Goal: Information Seeking & Learning: Learn about a topic

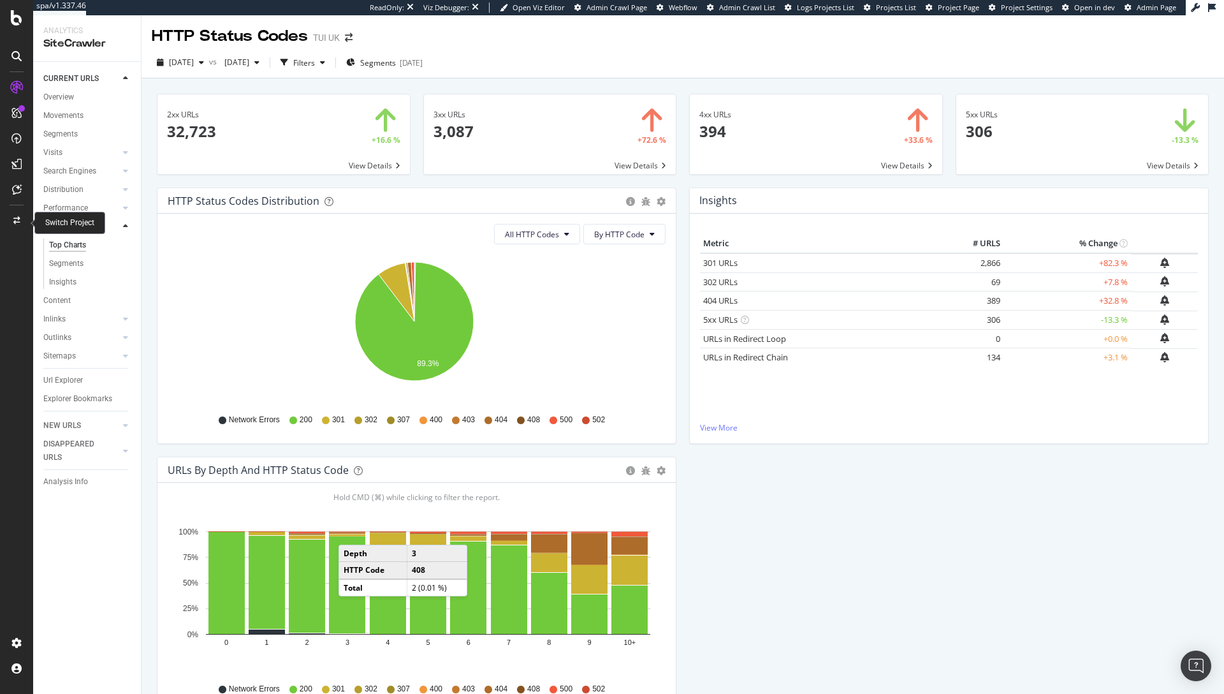
click at [11, 226] on div at bounding box center [16, 220] width 31 height 20
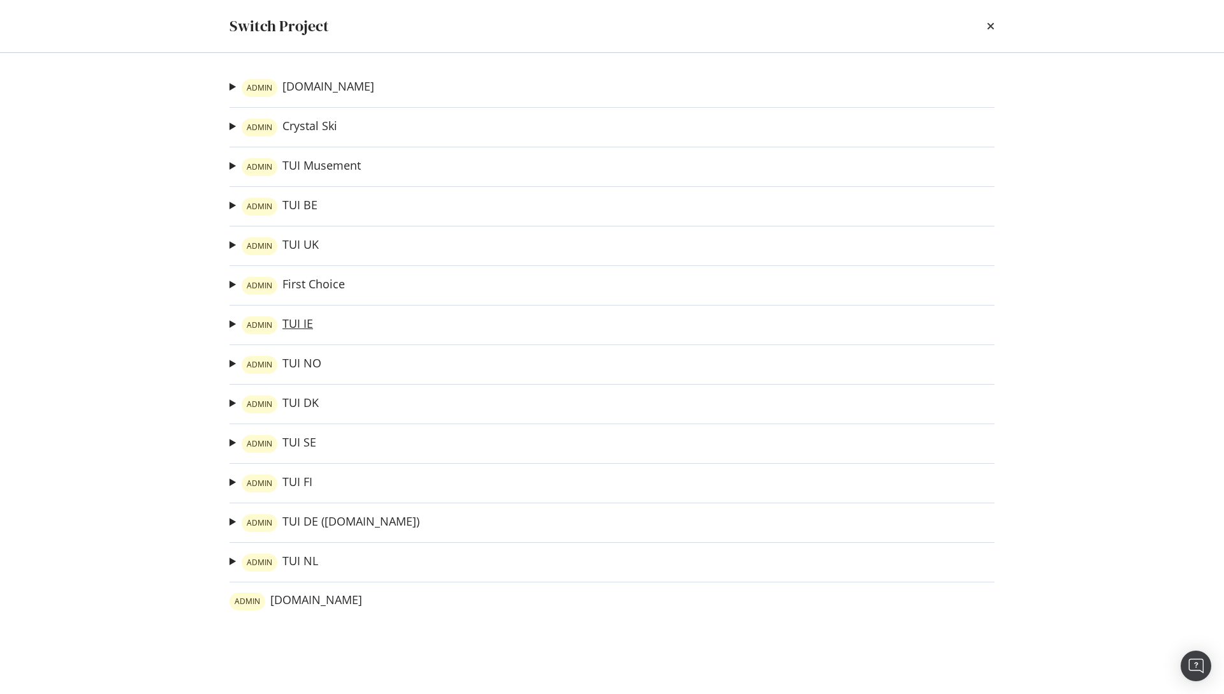
click at [291, 331] on link "ADMIN TUI IE" at bounding box center [277, 325] width 71 height 18
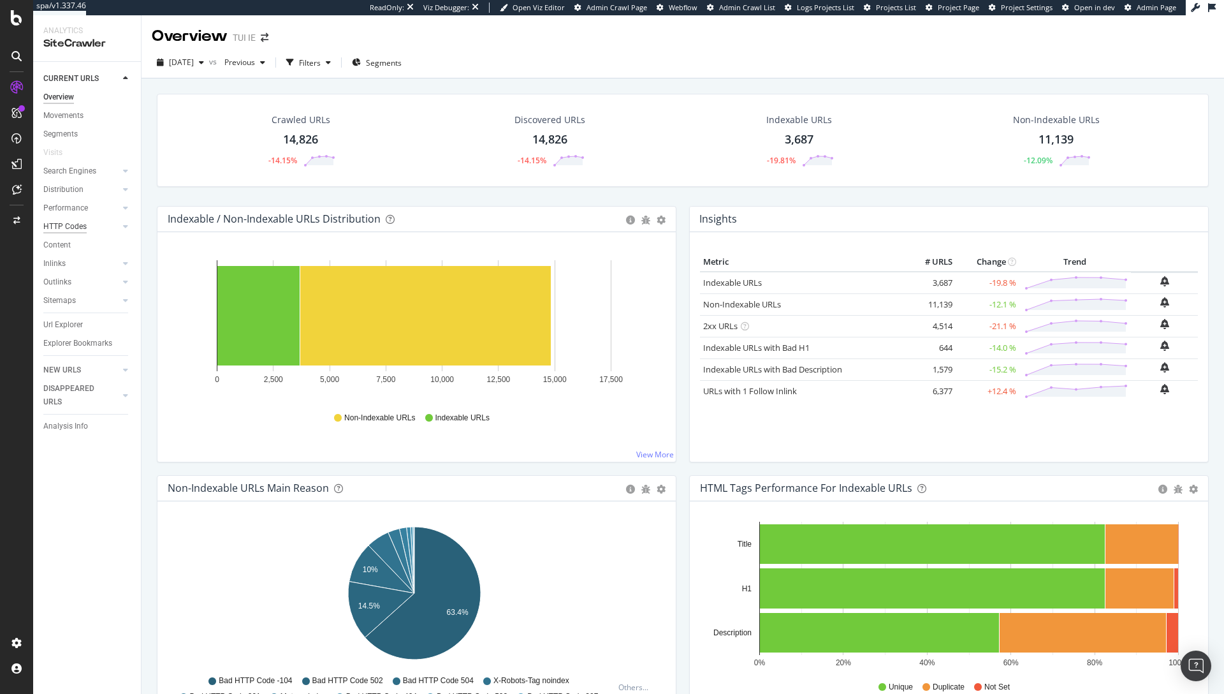
click at [84, 228] on div "HTTP Codes" at bounding box center [64, 226] width 43 height 13
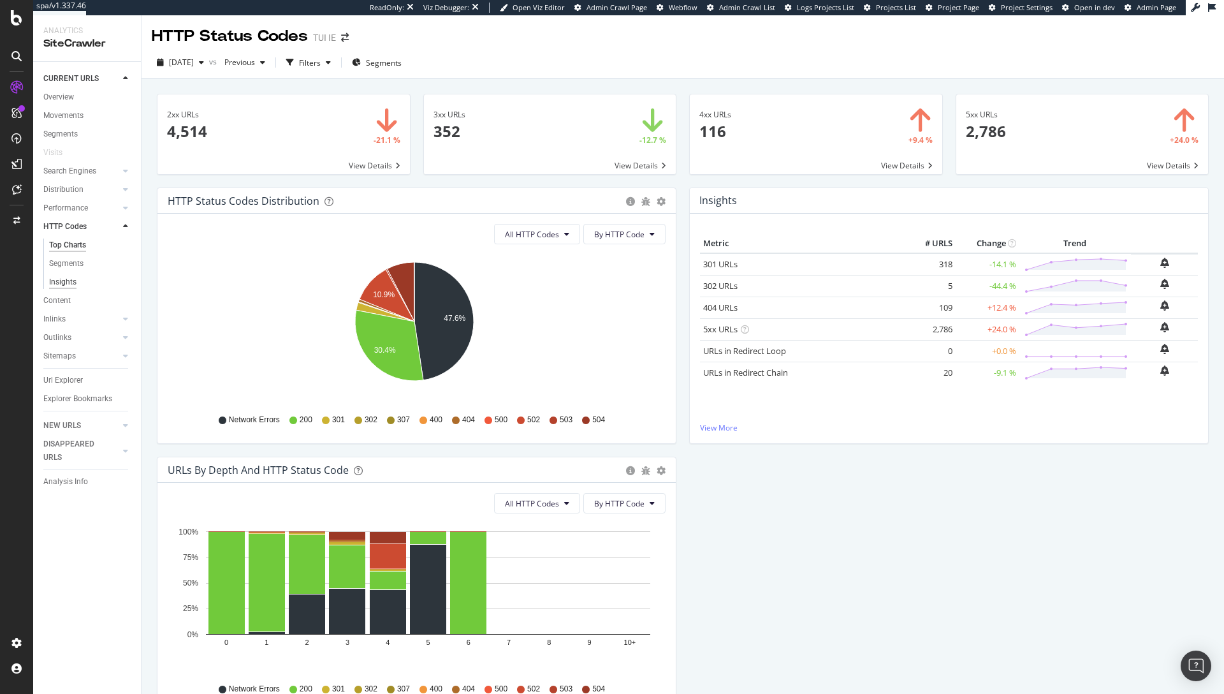
click at [74, 282] on div "Insights" at bounding box center [62, 281] width 27 height 13
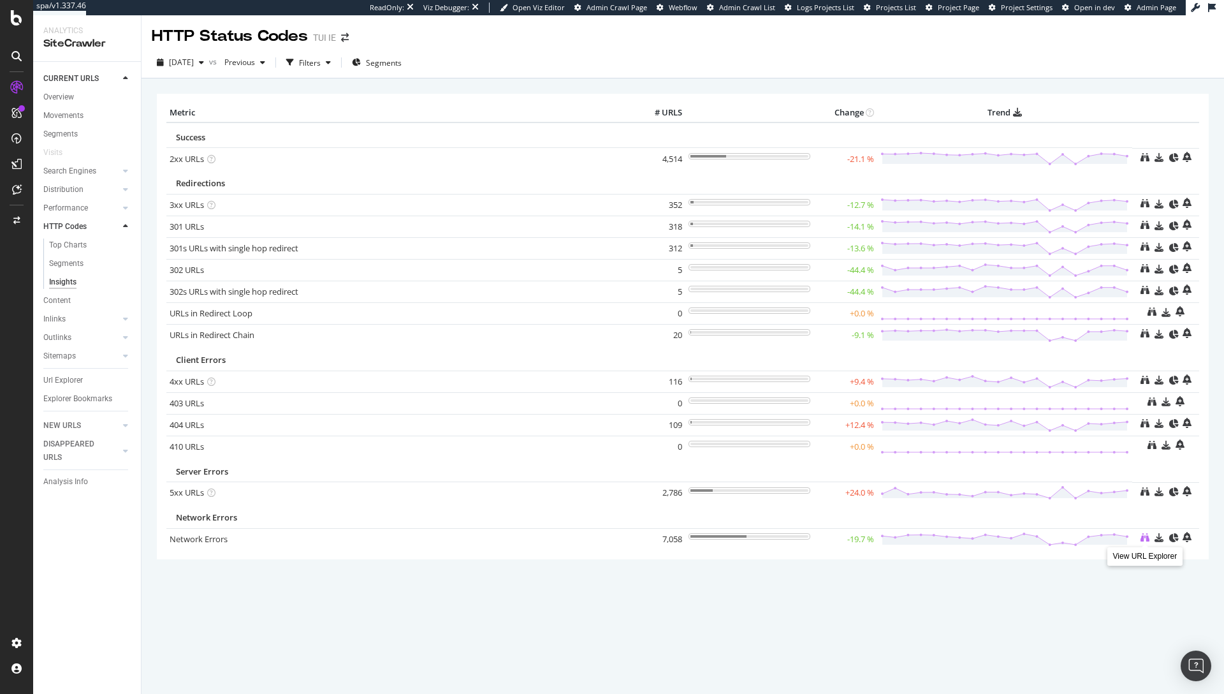
click at [1140, 539] on icon at bounding box center [1144, 537] width 9 height 9
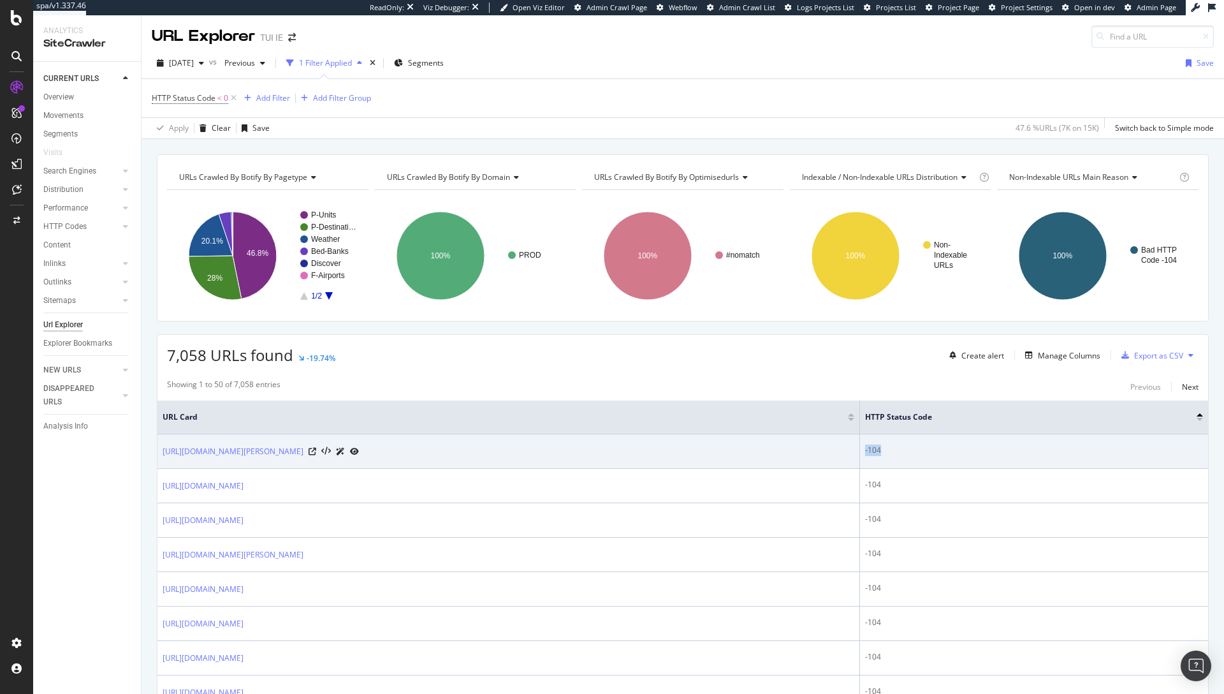
drag, startPoint x: 965, startPoint y: 451, endPoint x: 949, endPoint y: 451, distance: 16.6
click at [949, 451] on td "-104" at bounding box center [1034, 451] width 348 height 34
copy div "-104"
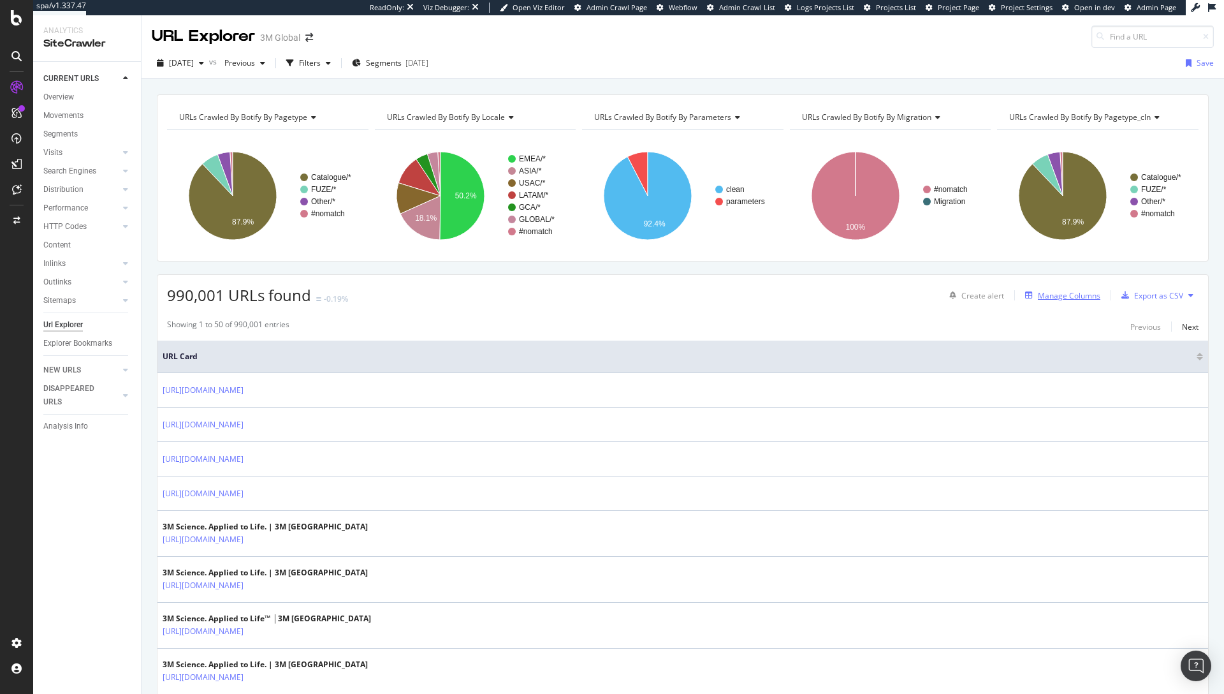
click at [1068, 298] on div "Manage Columns" at bounding box center [1069, 295] width 62 height 11
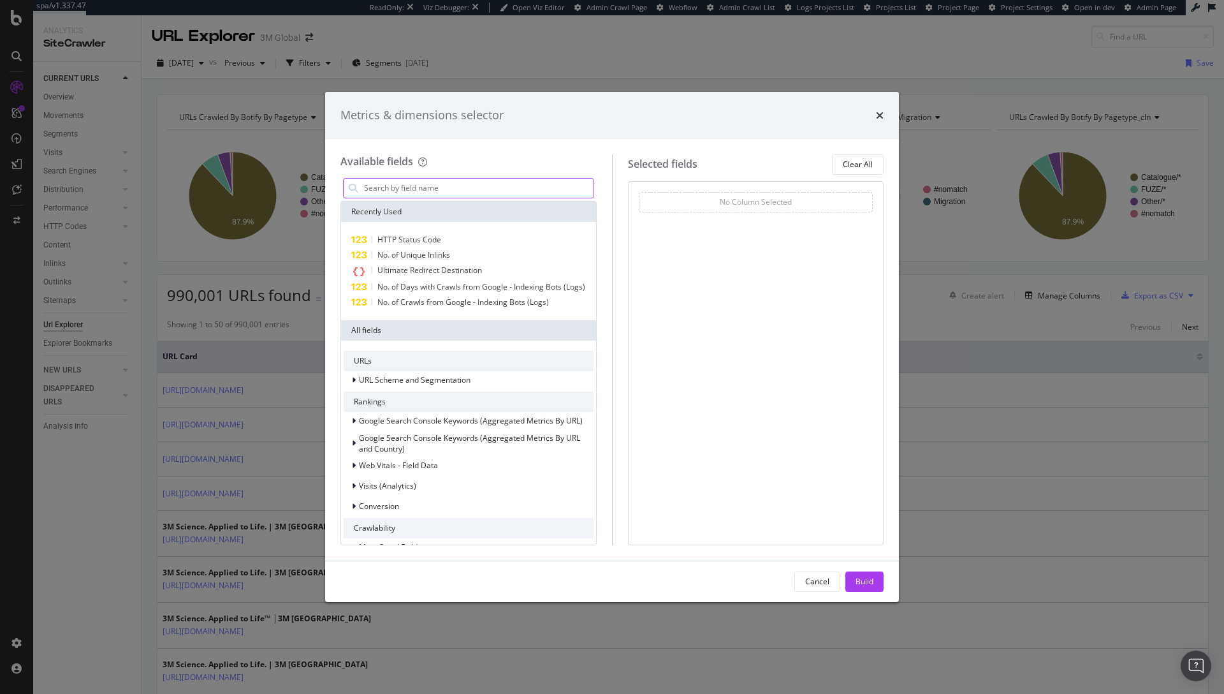
click at [424, 186] on input "modal" at bounding box center [478, 187] width 231 height 19
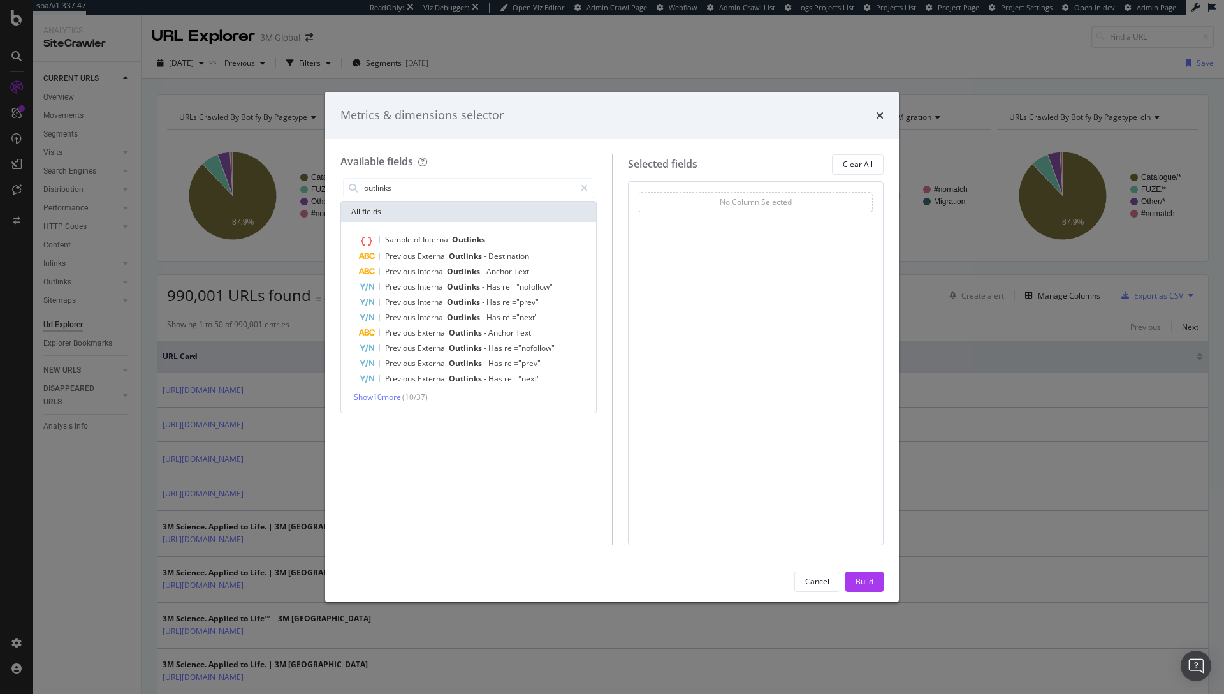
type input "outlinks"
click at [395, 398] on span "Show 10 more" at bounding box center [377, 396] width 47 height 11
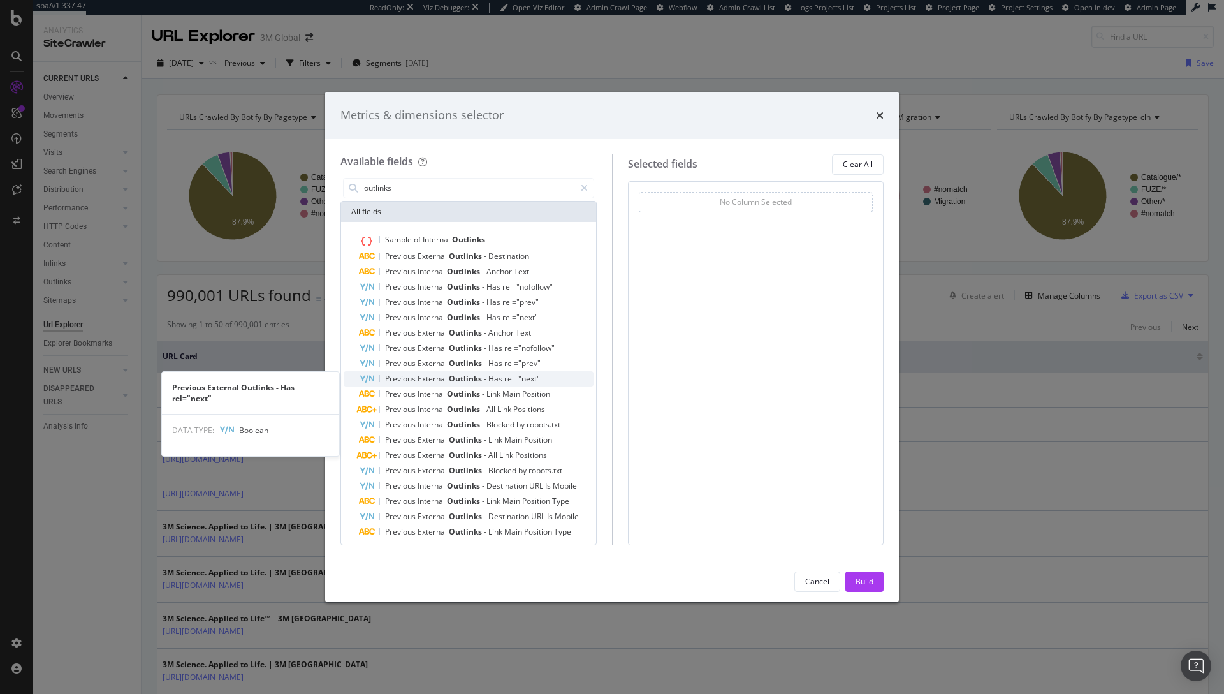
scroll to position [21, 0]
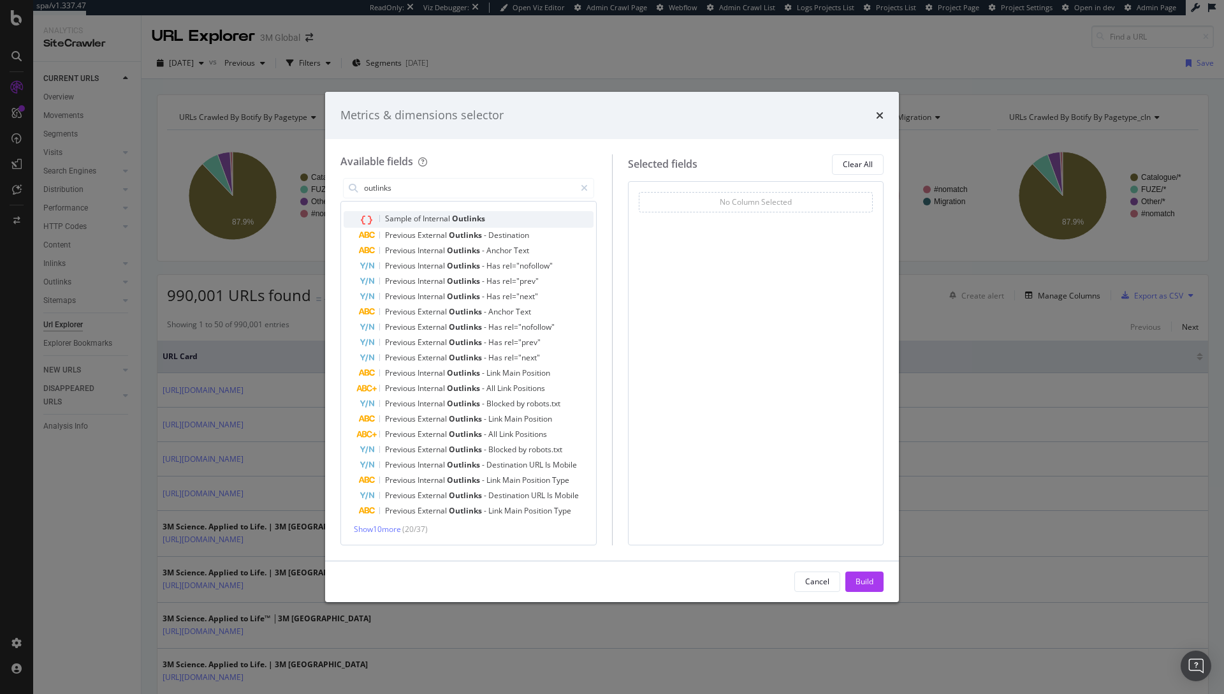
click at [446, 221] on span "Internal" at bounding box center [437, 218] width 29 height 11
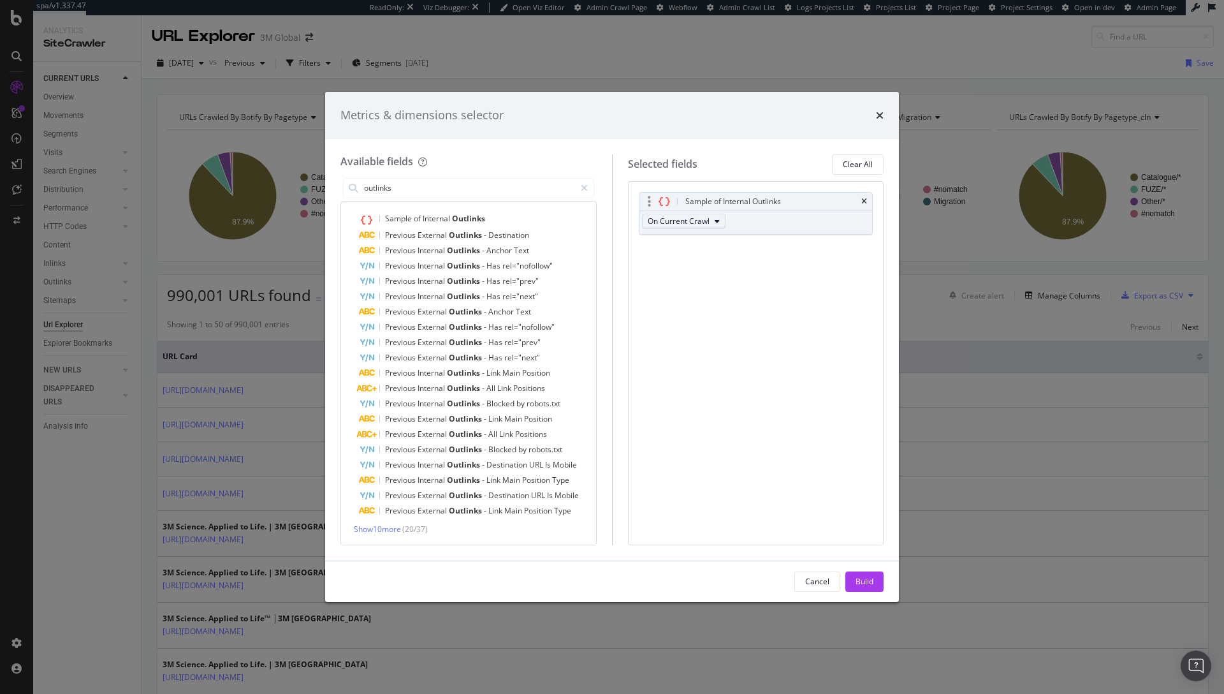
click at [709, 223] on span "On Current Crawl" at bounding box center [679, 220] width 62 height 11
click at [709, 217] on span "On Current Crawl" at bounding box center [679, 220] width 62 height 11
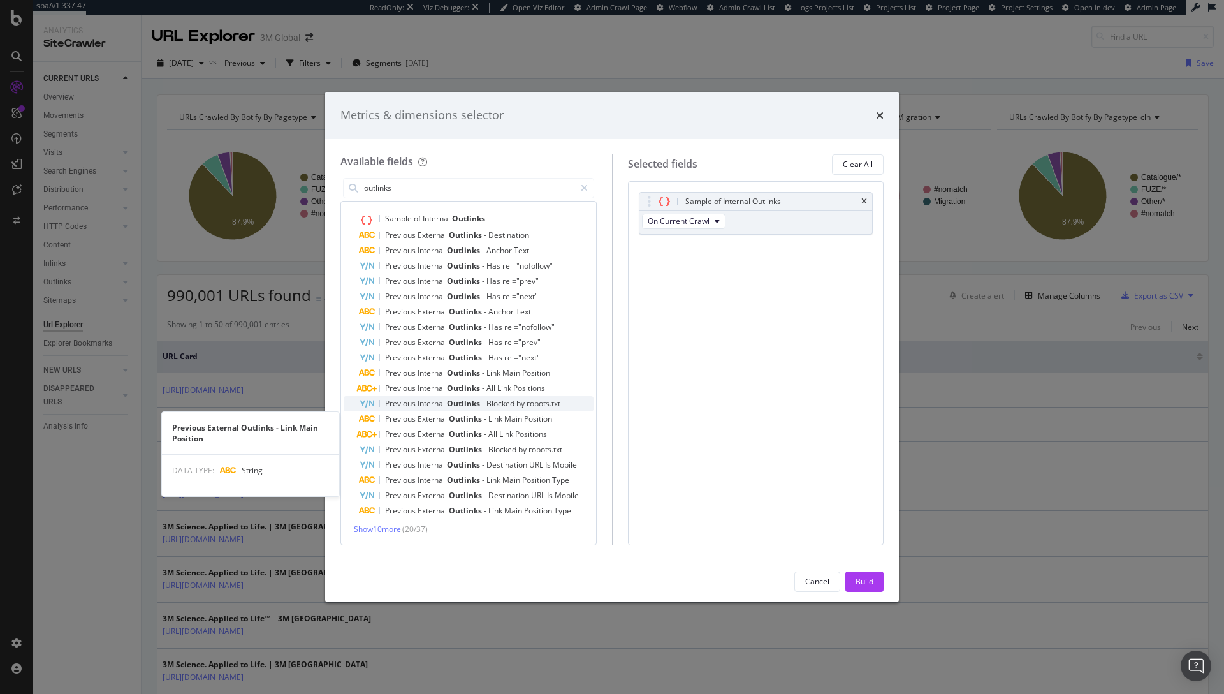
click at [421, 404] on span "Internal" at bounding box center [432, 403] width 29 height 11
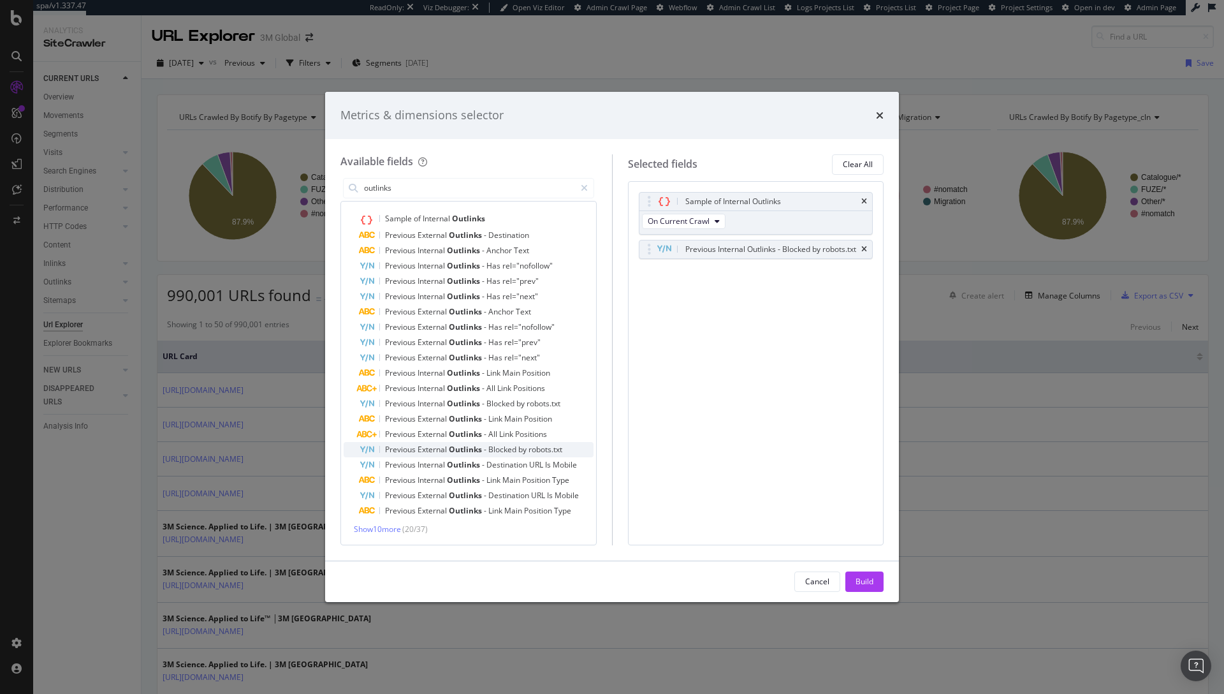
click at [426, 451] on span "External" at bounding box center [433, 449] width 31 height 11
click at [379, 527] on span "Show 10 more" at bounding box center [377, 528] width 47 height 11
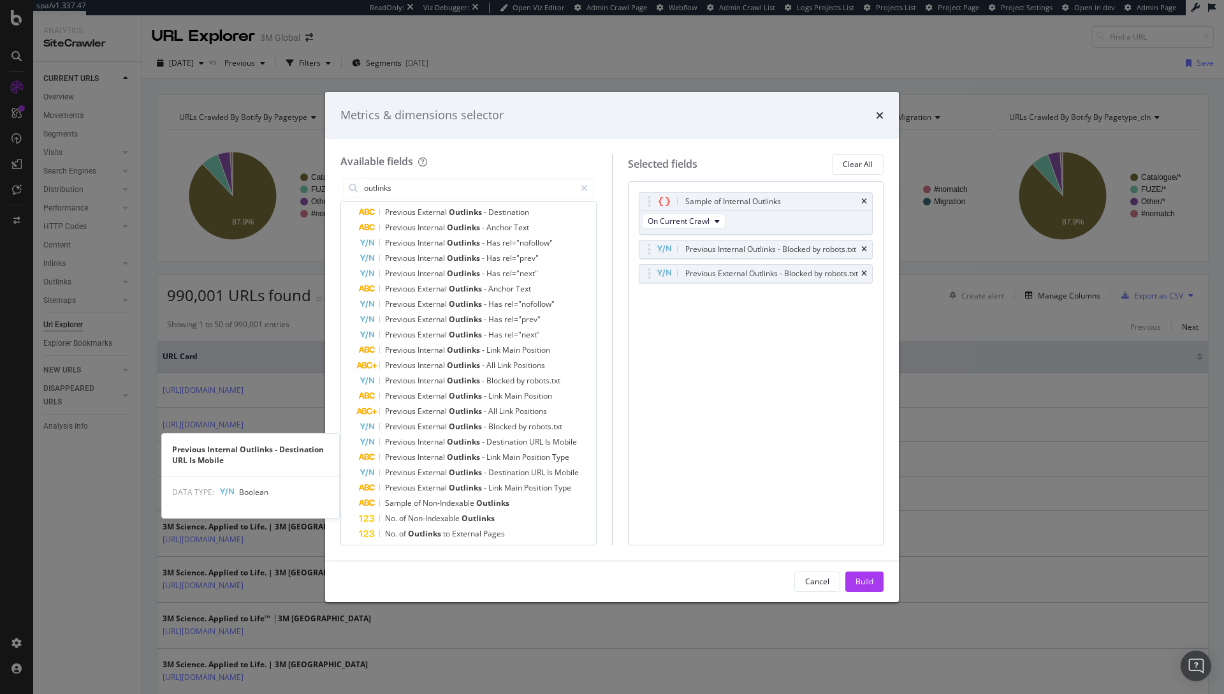
scroll to position [47, 0]
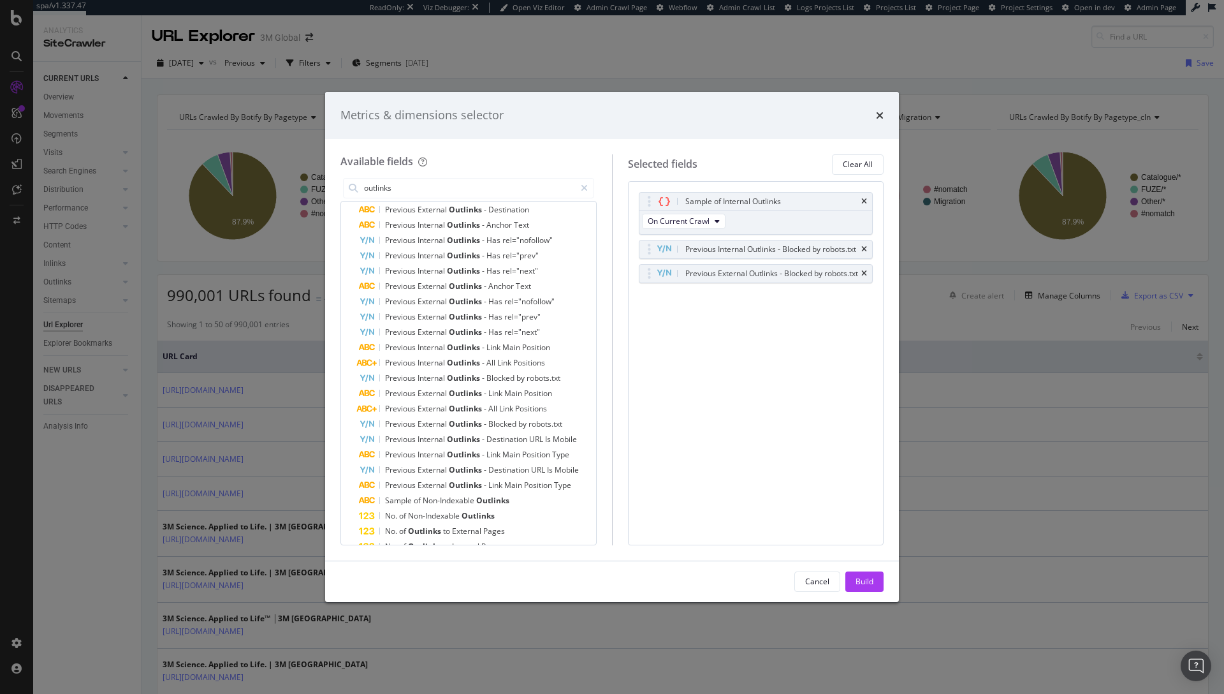
click at [480, 200] on div "outlinks" at bounding box center [468, 187] width 256 height 25
click at [518, 187] on input "outlinks" at bounding box center [469, 187] width 212 height 19
click at [583, 184] on icon "modal" at bounding box center [584, 188] width 7 height 9
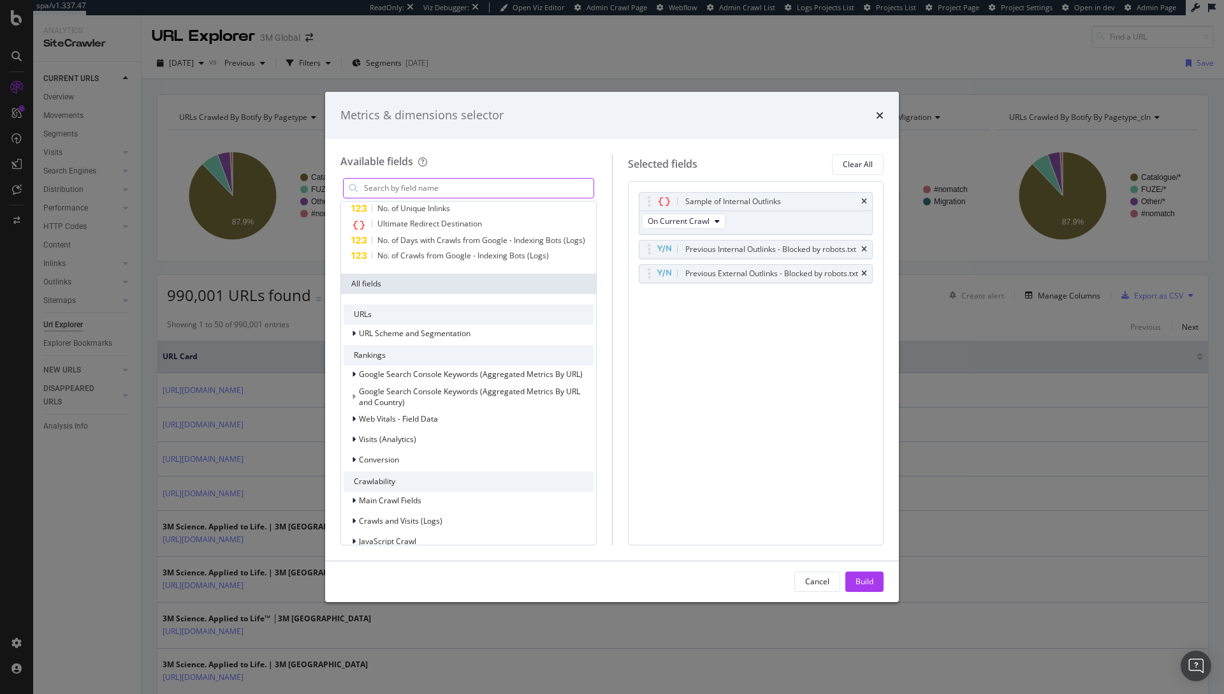
scroll to position [175, 0]
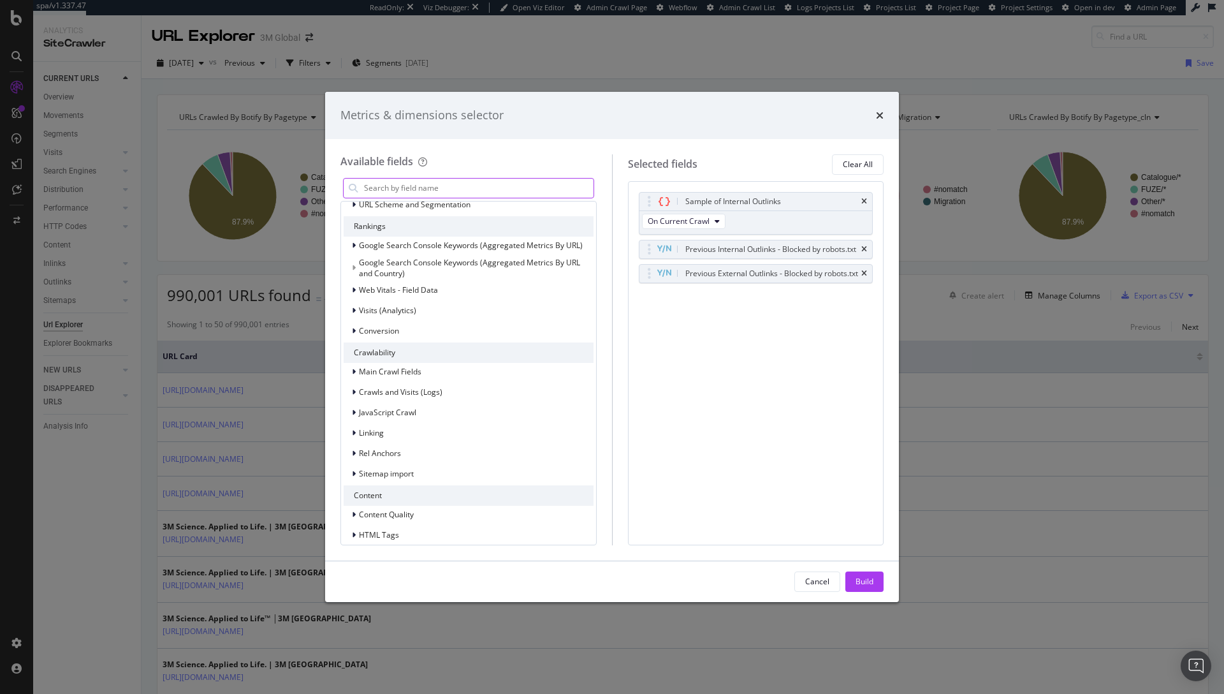
click at [532, 191] on input "modal" at bounding box center [478, 187] width 231 height 19
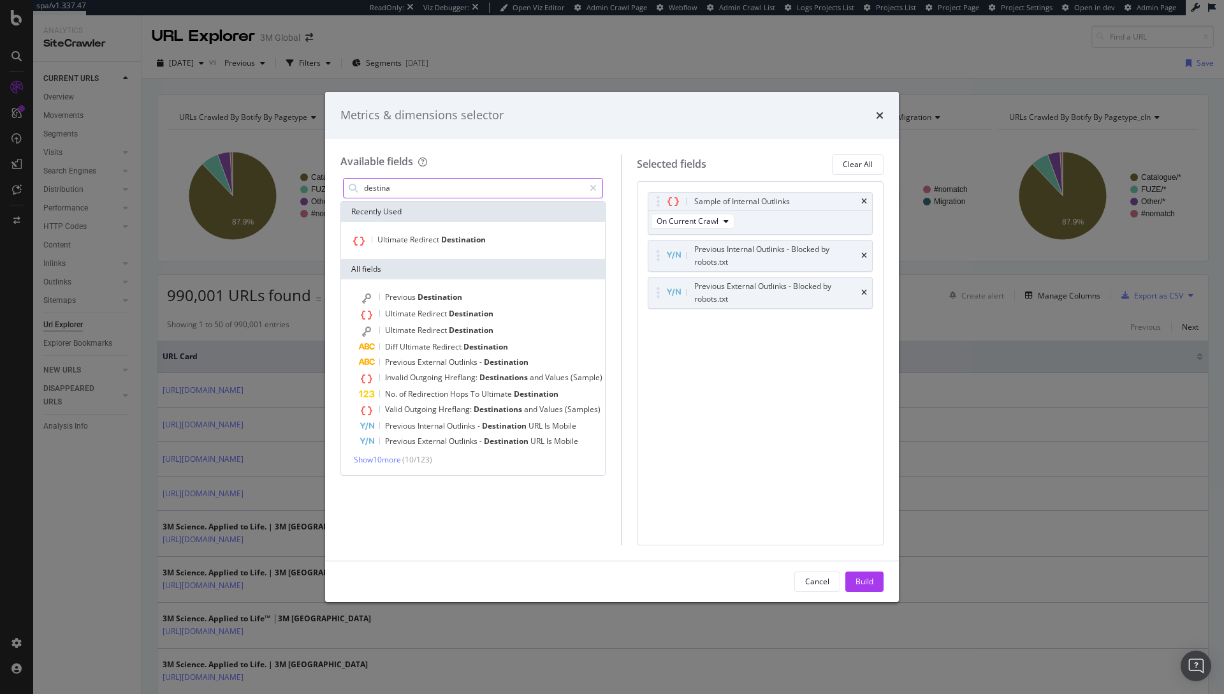
scroll to position [0, 0]
type input "destination"
click at [368, 465] on div "Previous Destination Ultimate Redirect Destination Ultimate Redirect Destinatio…" at bounding box center [473, 377] width 264 height 196
click at [372, 460] on span "Show 5 more" at bounding box center [375, 459] width 43 height 11
click at [877, 110] on div "times" at bounding box center [880, 115] width 8 height 17
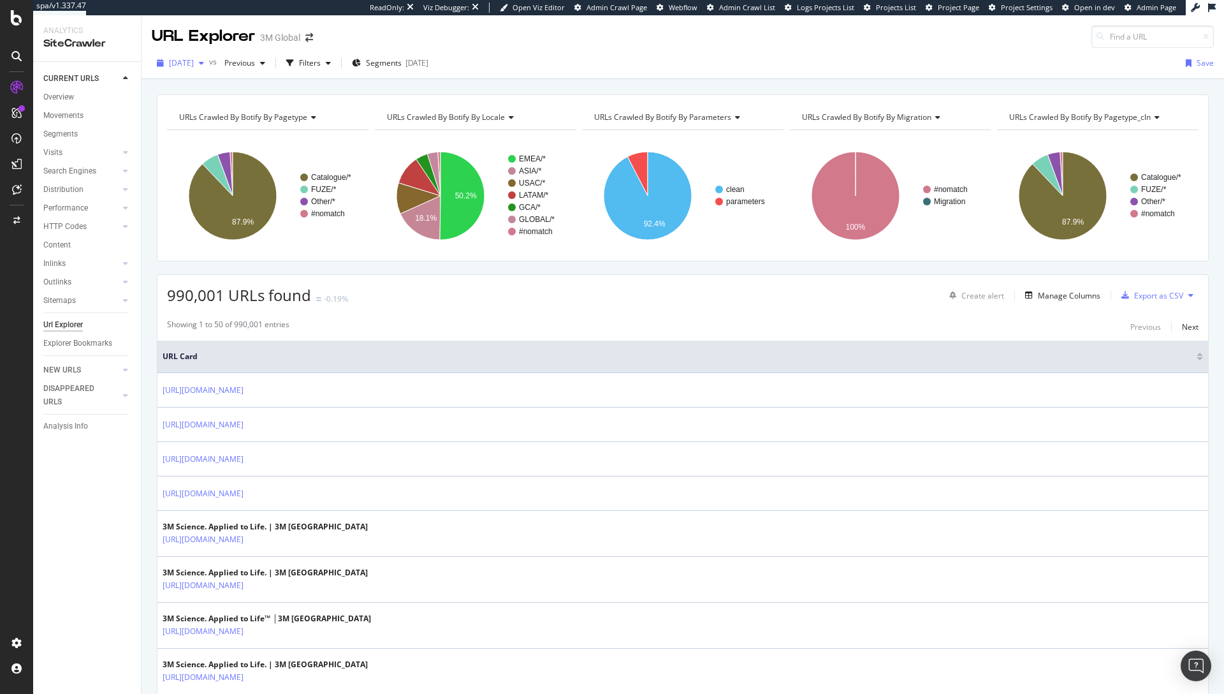
click at [178, 58] on span "2025 Sep. 14th" at bounding box center [181, 62] width 25 height 11
click at [231, 107] on div "2025 Sep. 21st" at bounding box center [204, 108] width 68 height 11
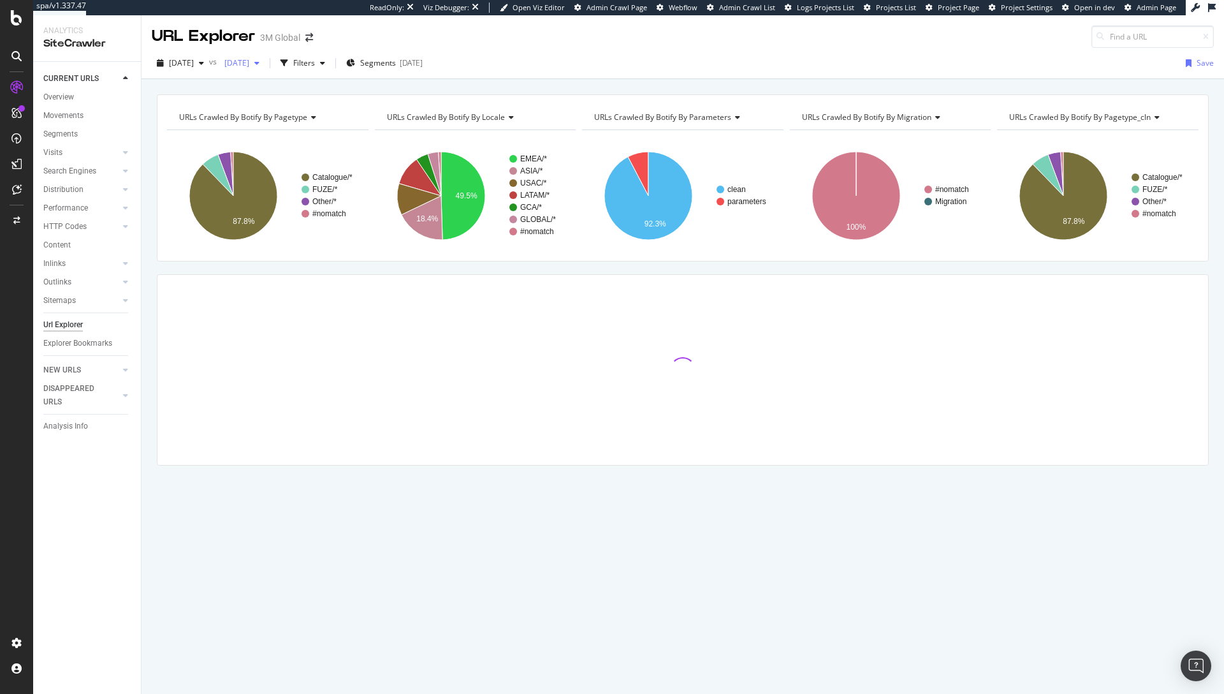
click at [249, 62] on span "2025 Sep. 7th" at bounding box center [234, 62] width 30 height 11
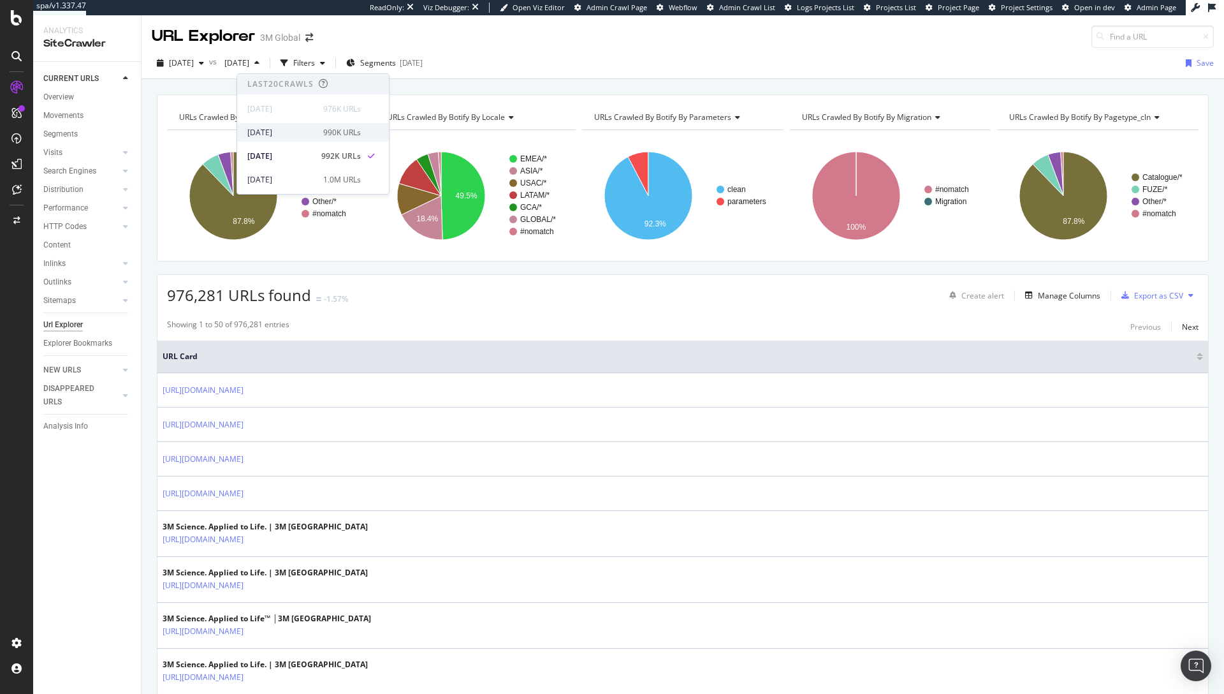
click at [278, 134] on div "2025 Sep. 14th" at bounding box center [281, 132] width 68 height 11
click at [1047, 290] on div "Manage Columns" at bounding box center [1069, 295] width 62 height 11
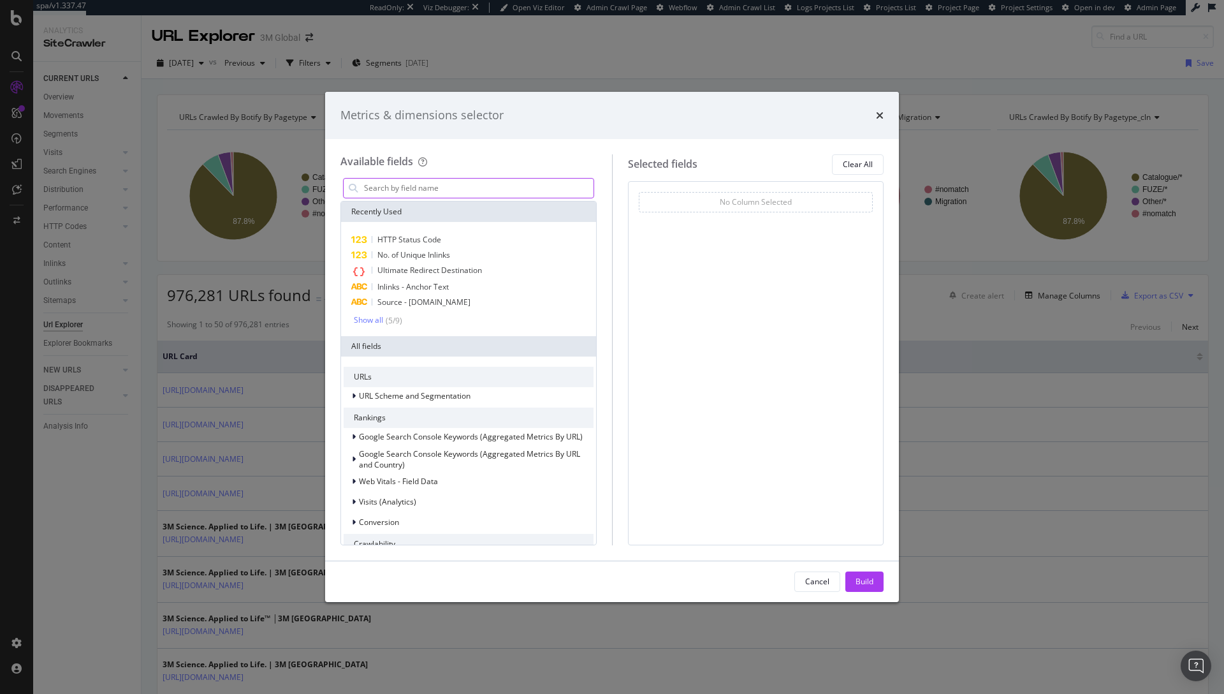
click at [474, 184] on input "modal" at bounding box center [478, 187] width 231 height 19
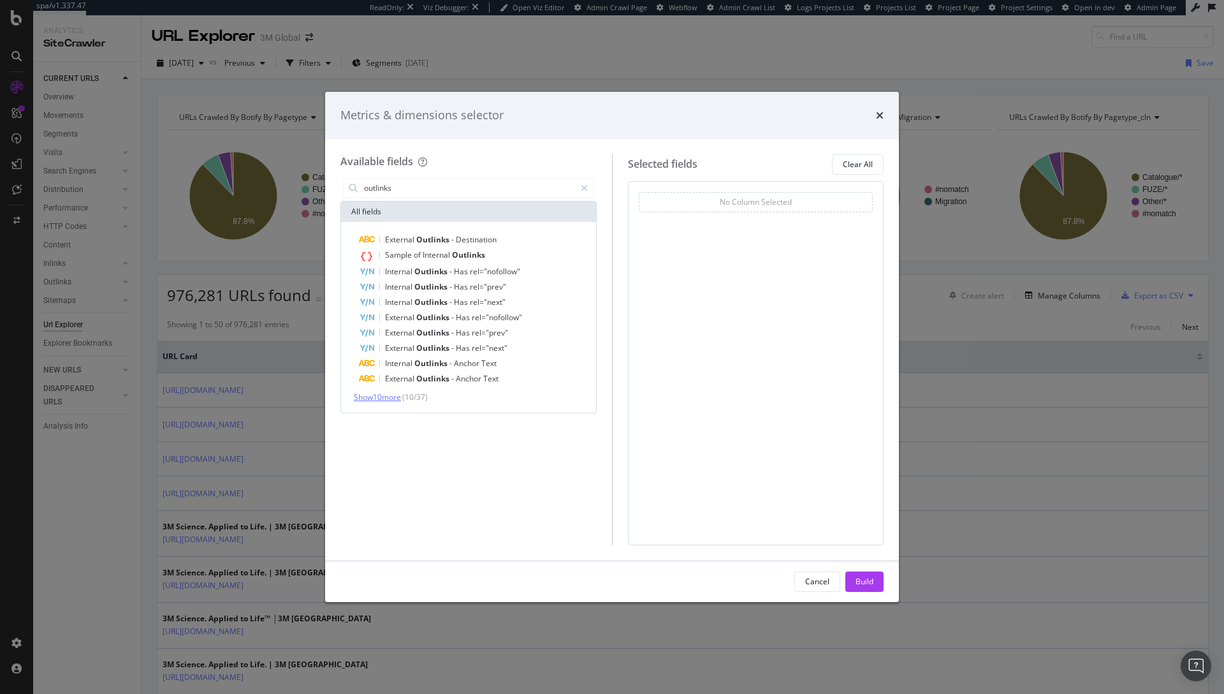
type input "outlinks"
click at [393, 400] on span "Show 10 more" at bounding box center [377, 396] width 47 height 11
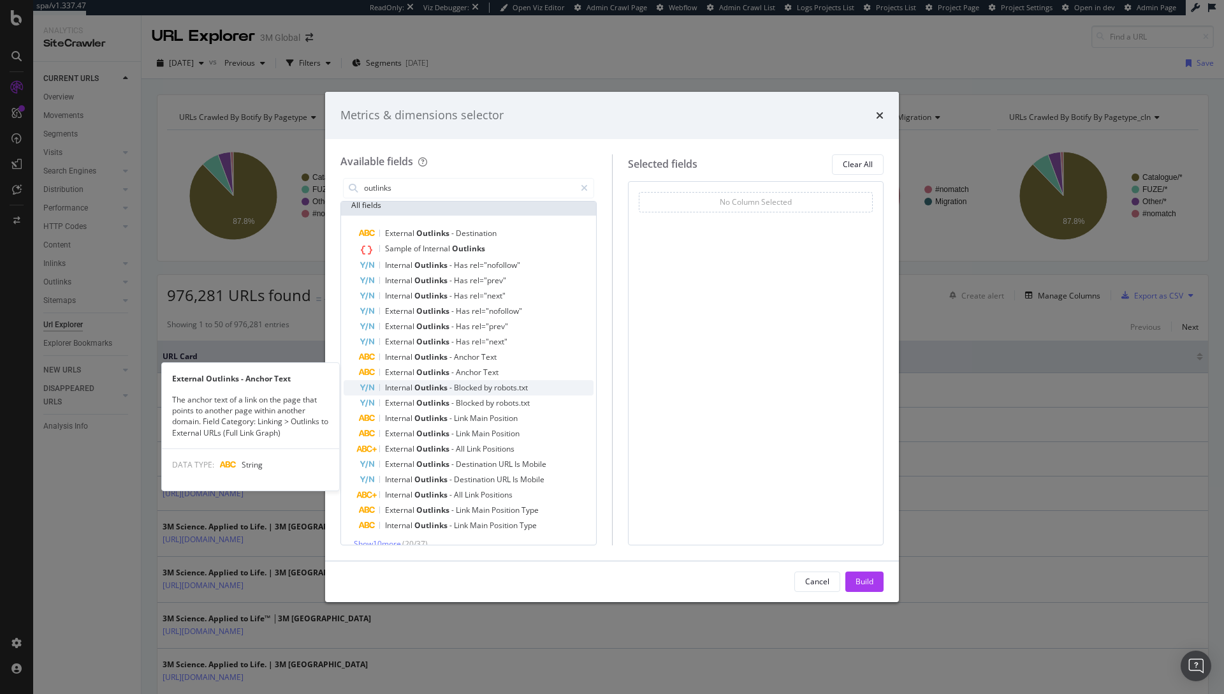
scroll to position [21, 0]
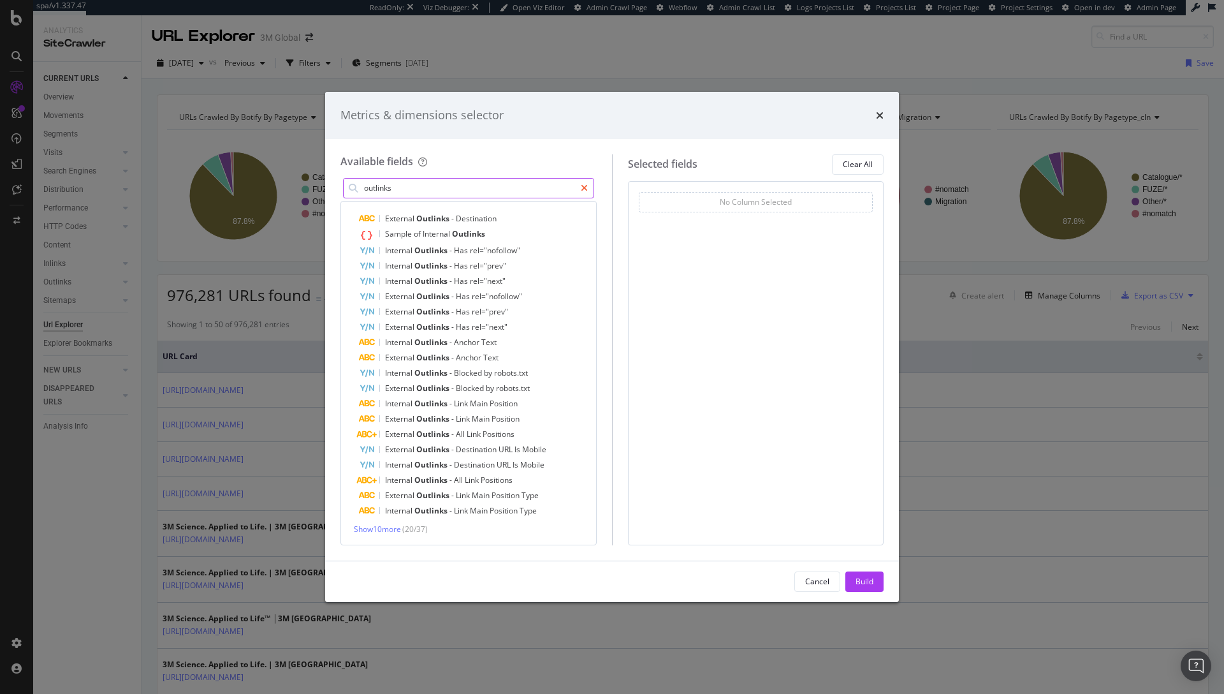
click at [577, 186] on div "modal" at bounding box center [584, 188] width 18 height 20
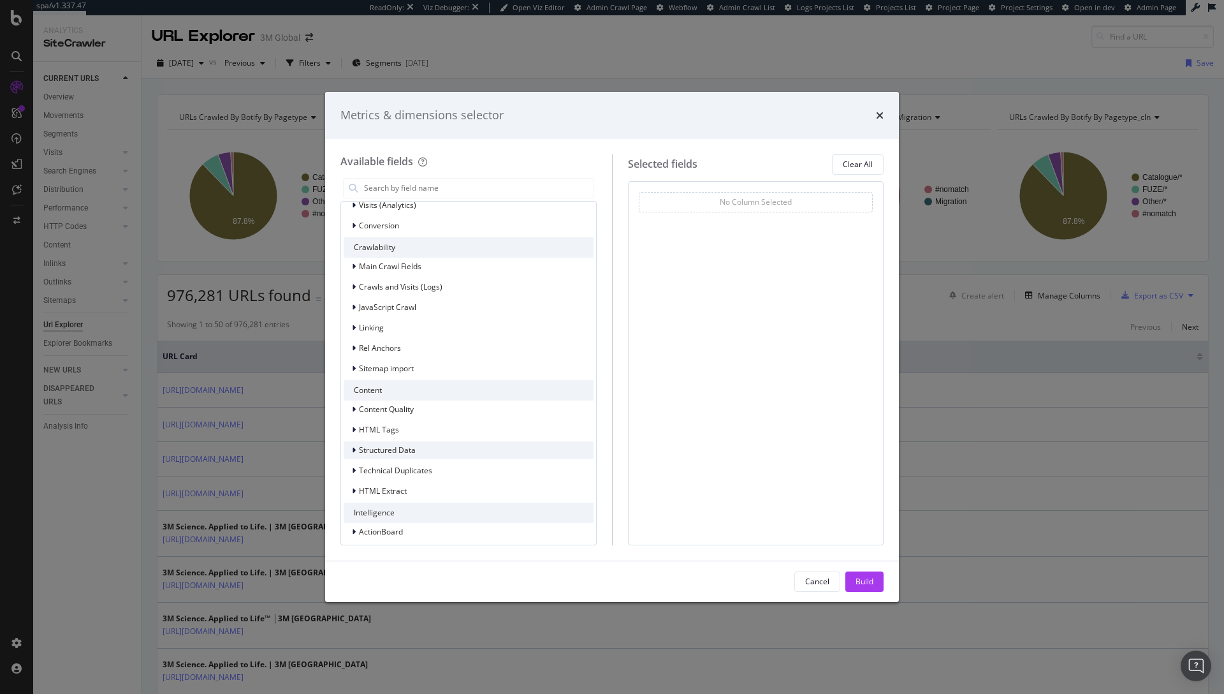
scroll to position [303, 0]
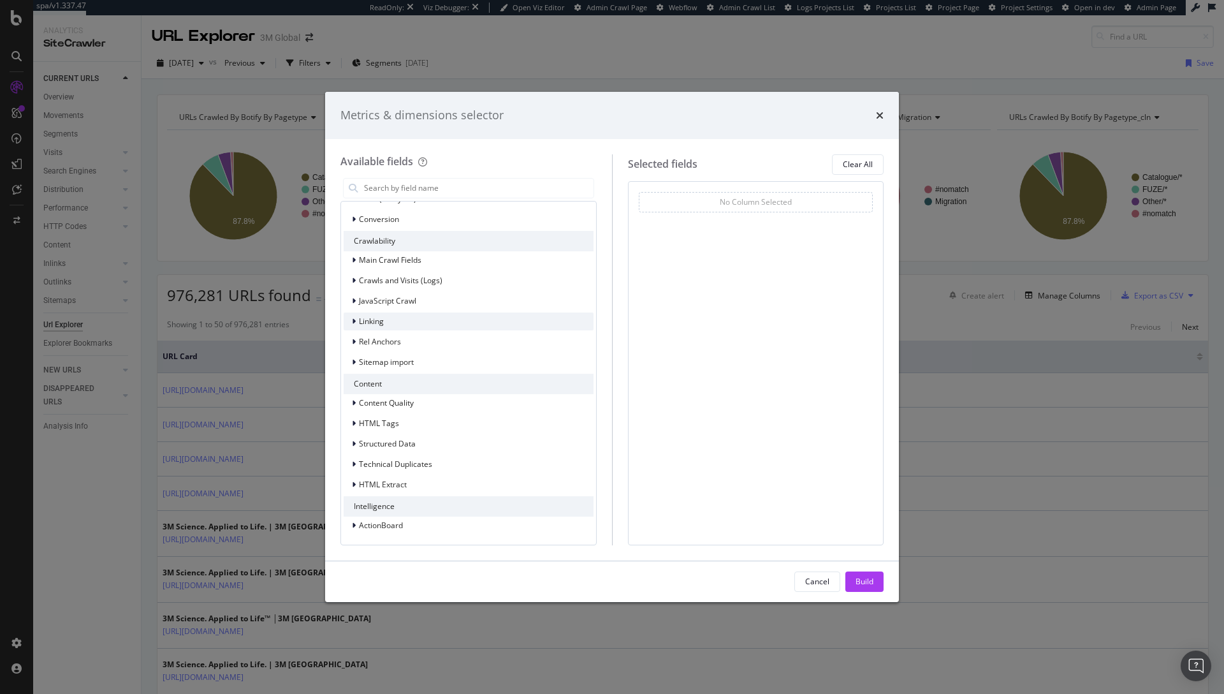
click at [372, 314] on div "Linking" at bounding box center [469, 321] width 250 height 18
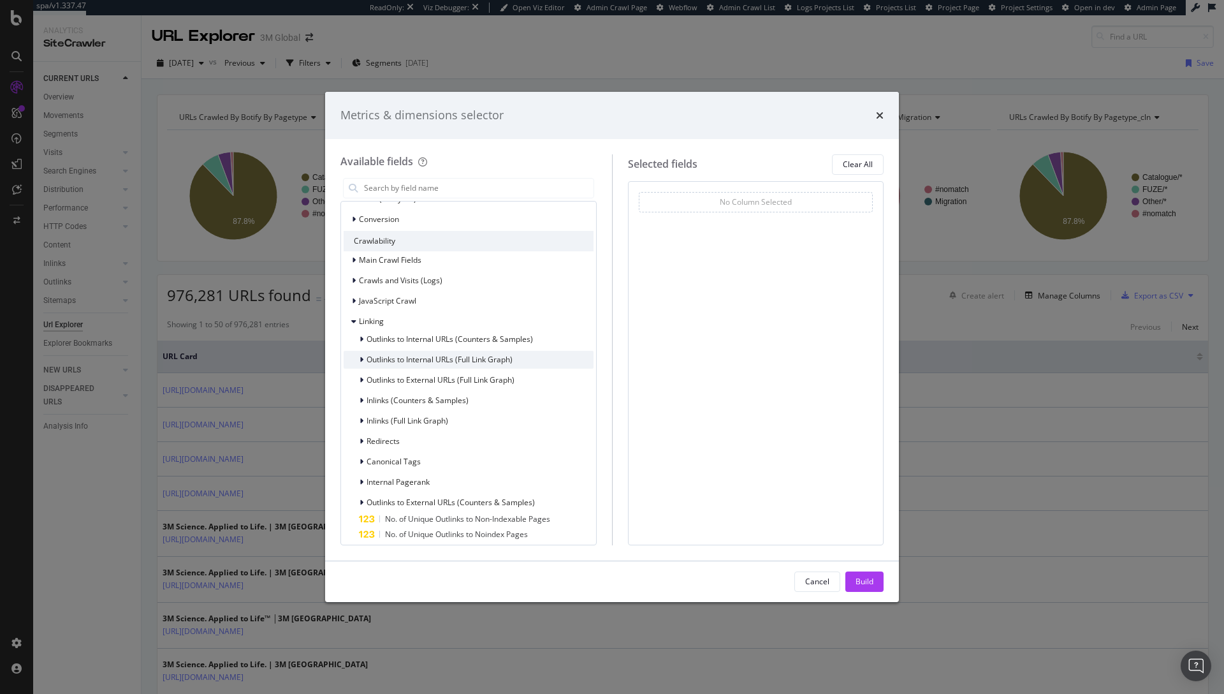
click at [363, 358] on icon "modal" at bounding box center [362, 360] width 4 height 8
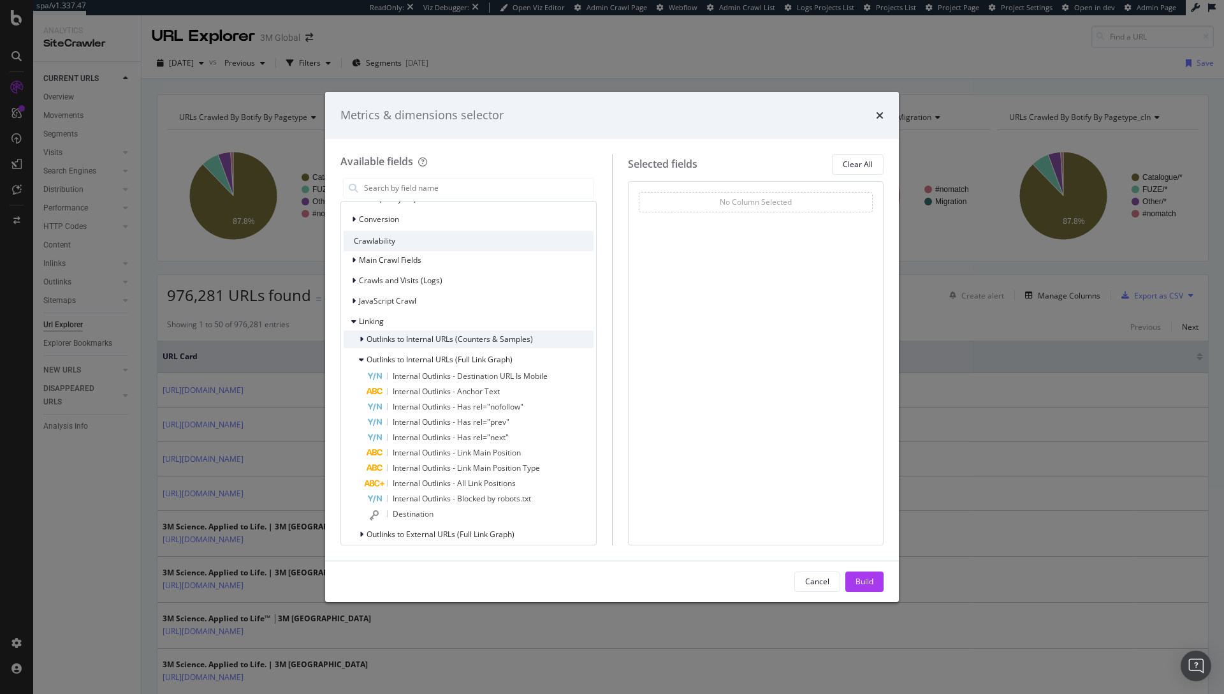
click at [363, 337] on div "modal" at bounding box center [363, 339] width 8 height 13
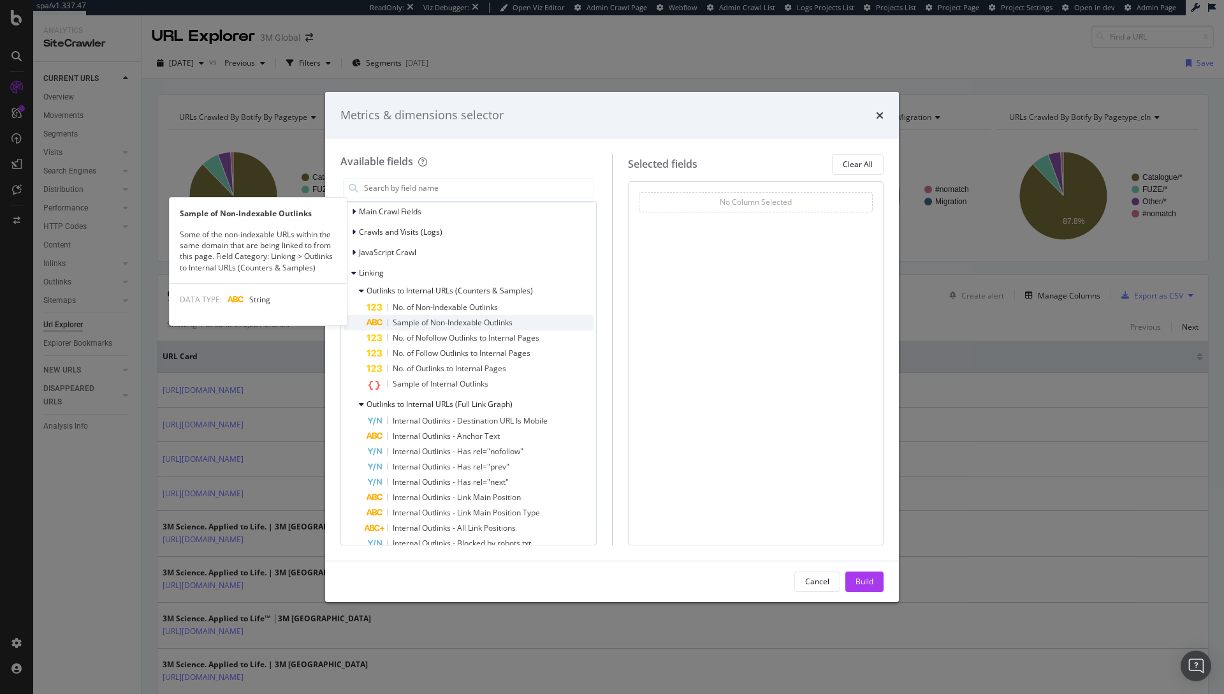
scroll to position [488, 0]
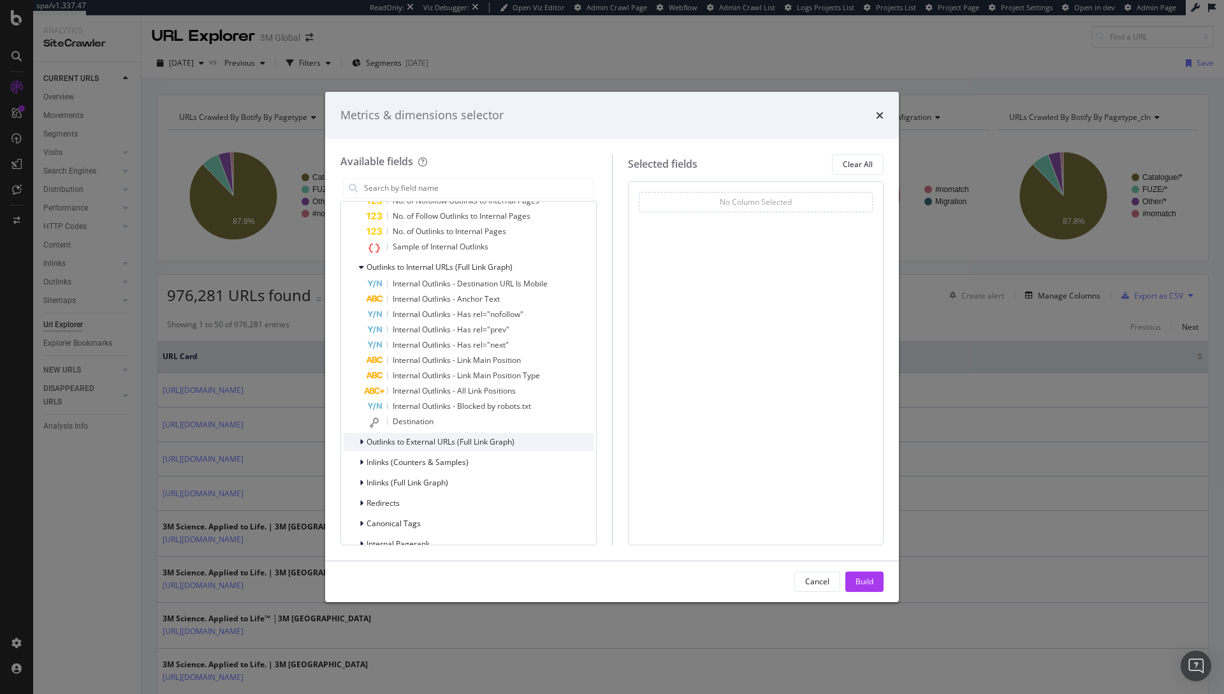
click at [360, 440] on icon "modal" at bounding box center [362, 442] width 4 height 8
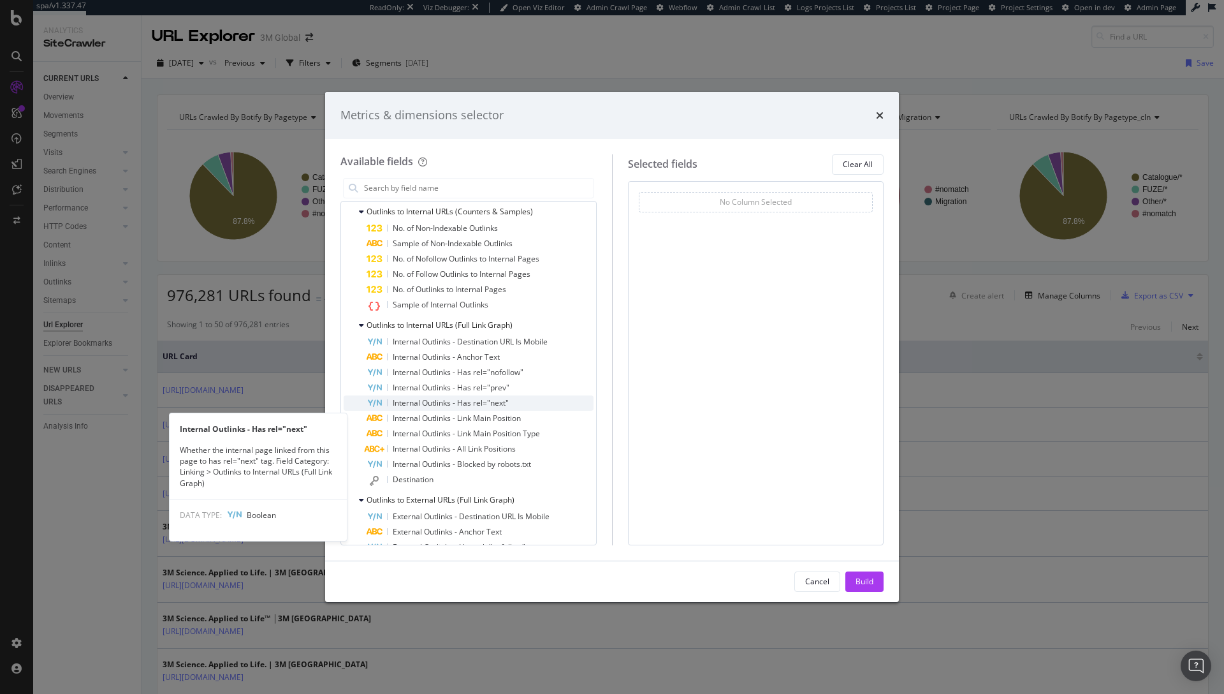
scroll to position [413, 0]
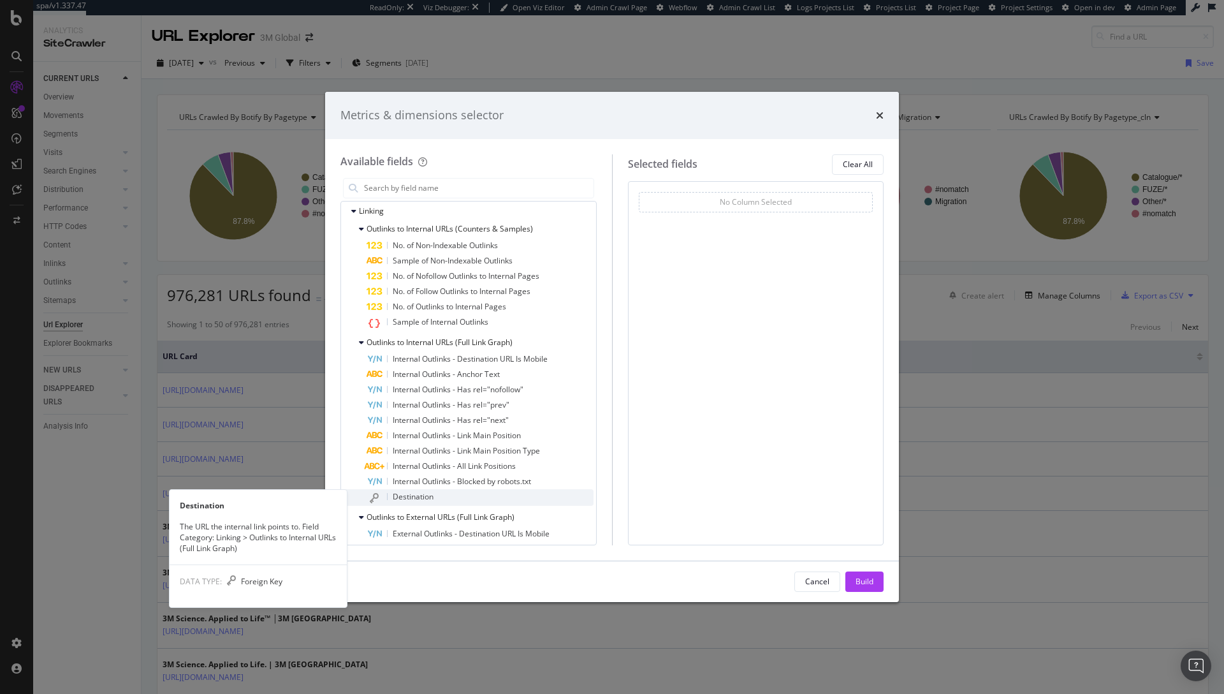
click at [478, 497] on div "Destination" at bounding box center [480, 497] width 227 height 17
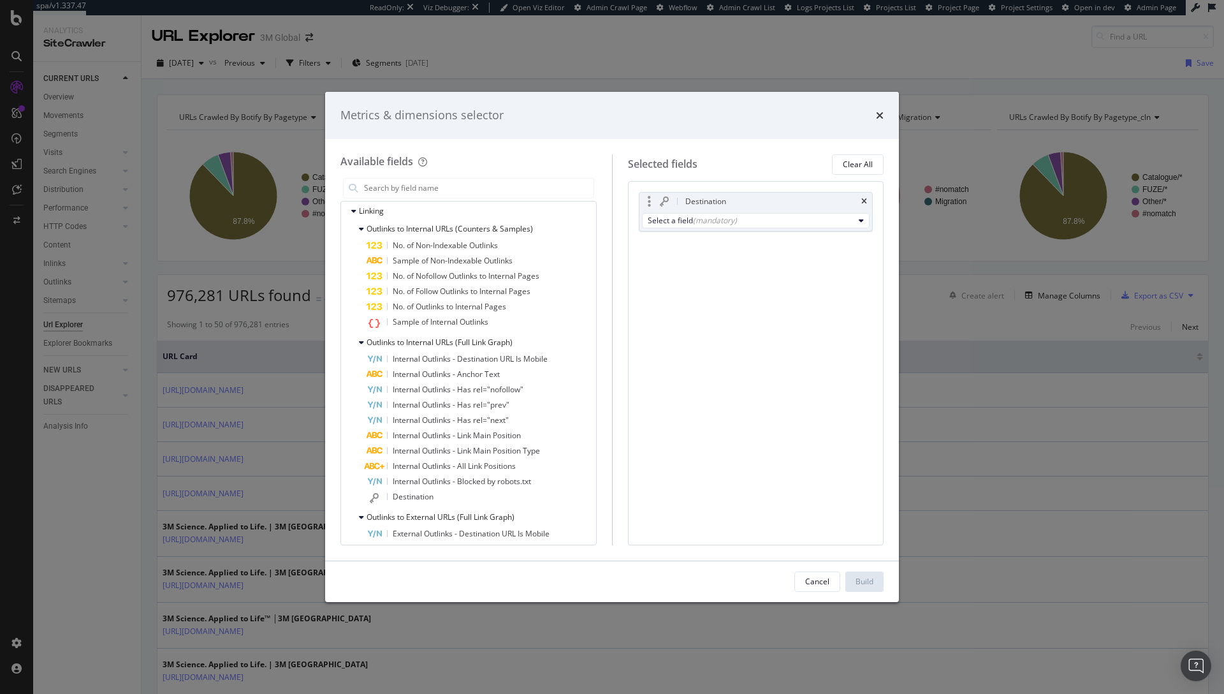
click at [804, 211] on div "Select a field (mandatory)" at bounding box center [755, 220] width 233 height 20
click at [797, 221] on div "Select a field (mandatory)" at bounding box center [751, 220] width 207 height 11
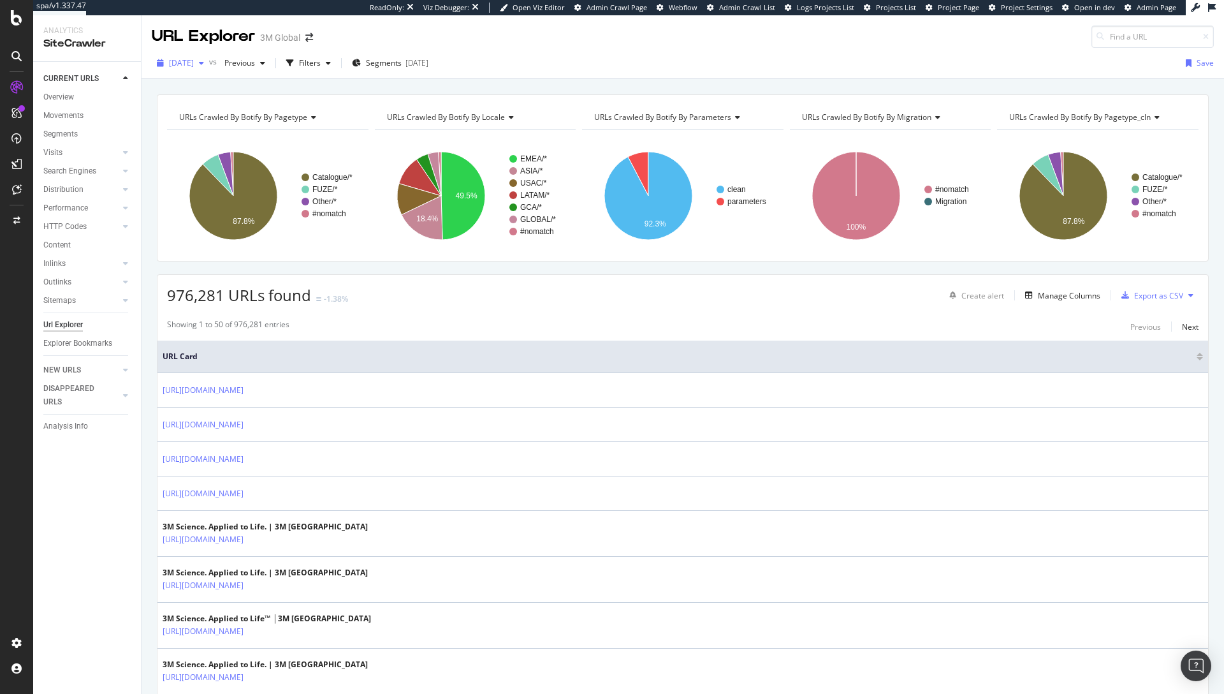
click at [209, 69] on div "[DATE]" at bounding box center [180, 63] width 57 height 19
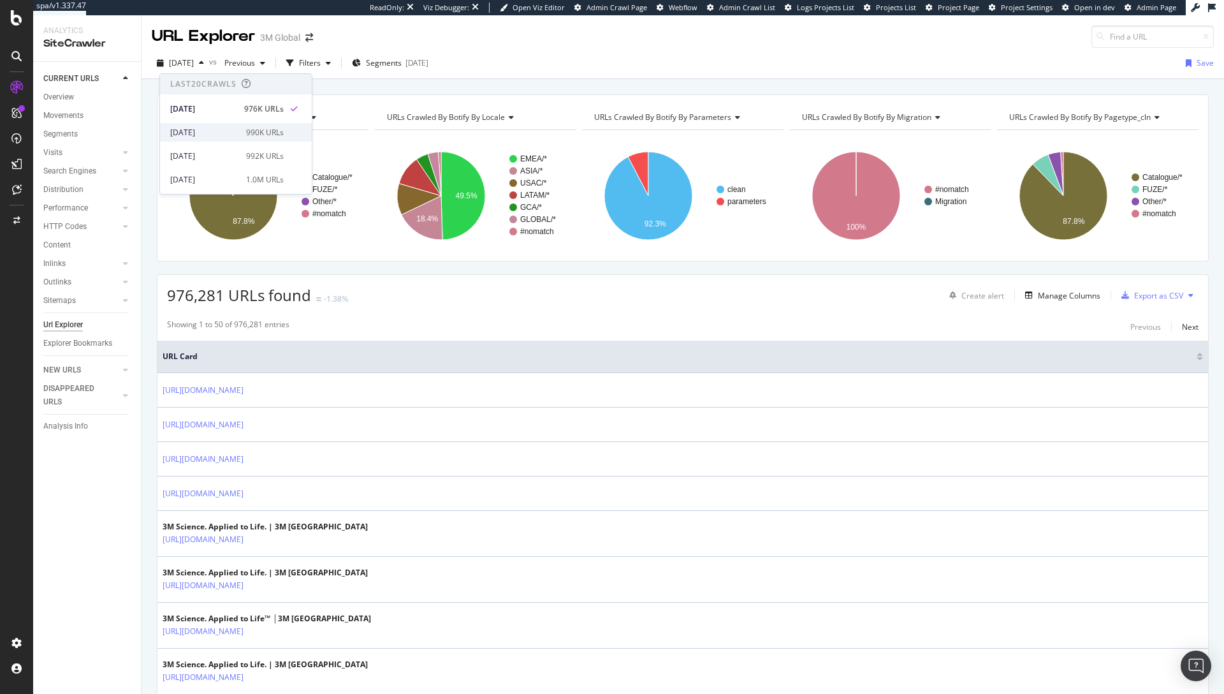
click at [239, 127] on div "2025 Sep. 14th 990K URLs" at bounding box center [226, 132] width 113 height 11
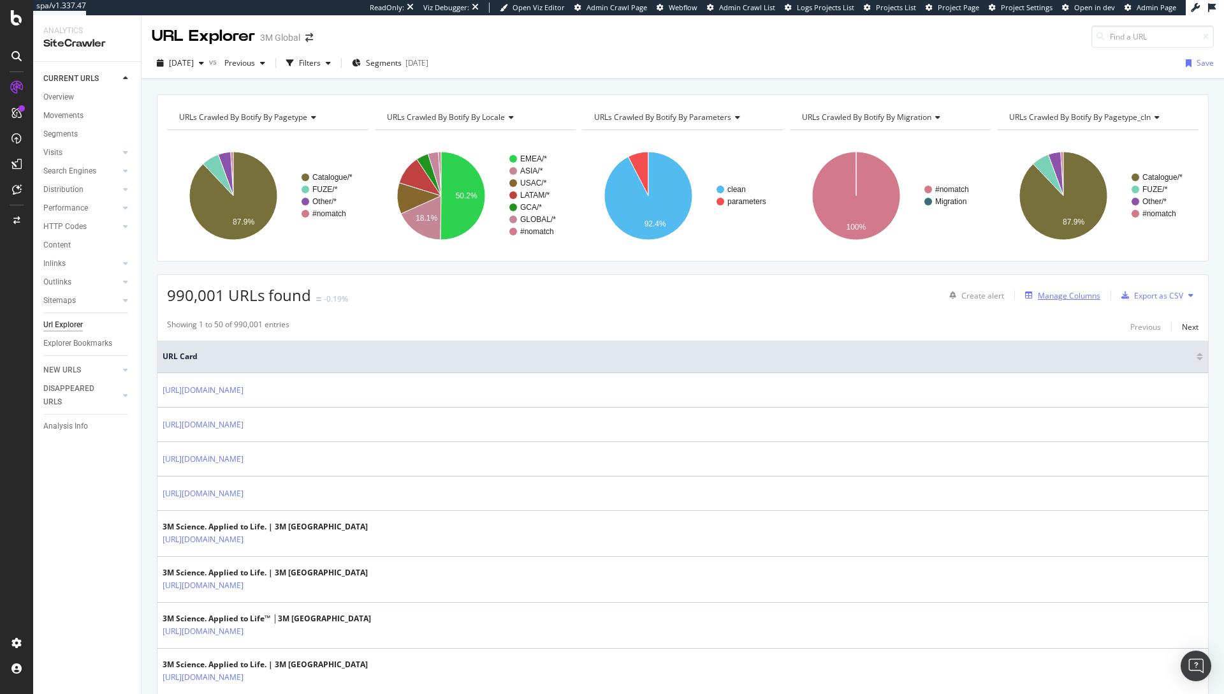
click at [1051, 299] on div "Manage Columns" at bounding box center [1069, 295] width 62 height 11
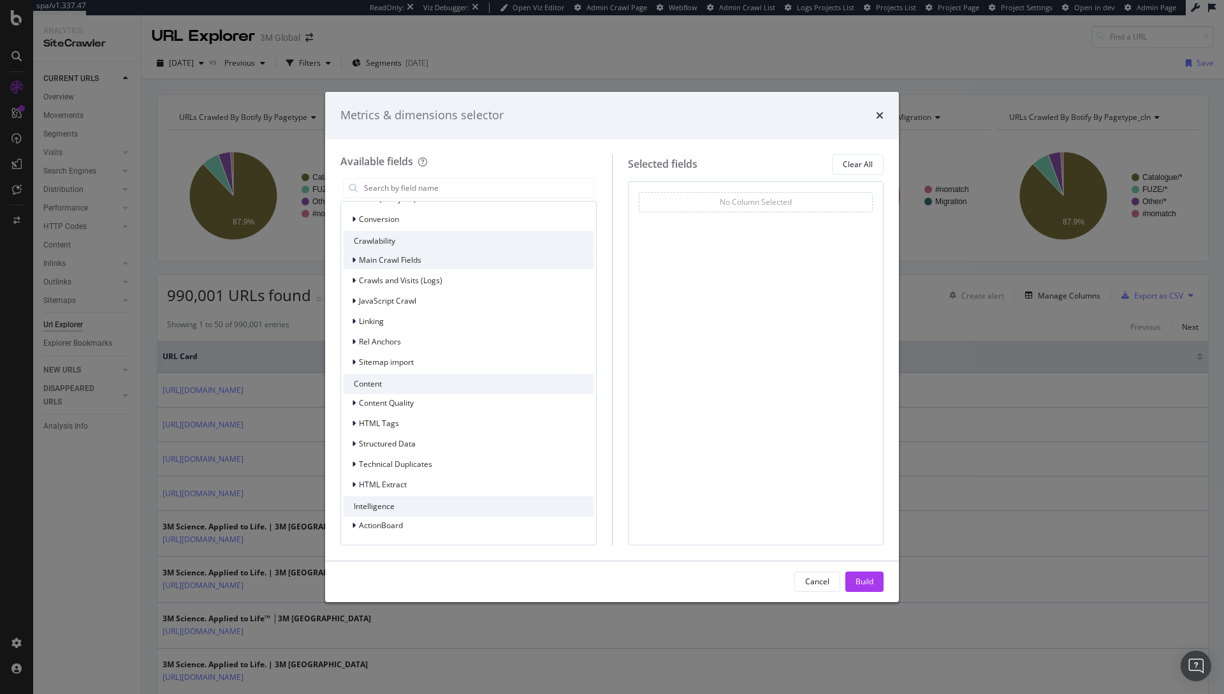
scroll to position [282, 0]
click at [361, 331] on span "Linking" at bounding box center [371, 325] width 25 height 11
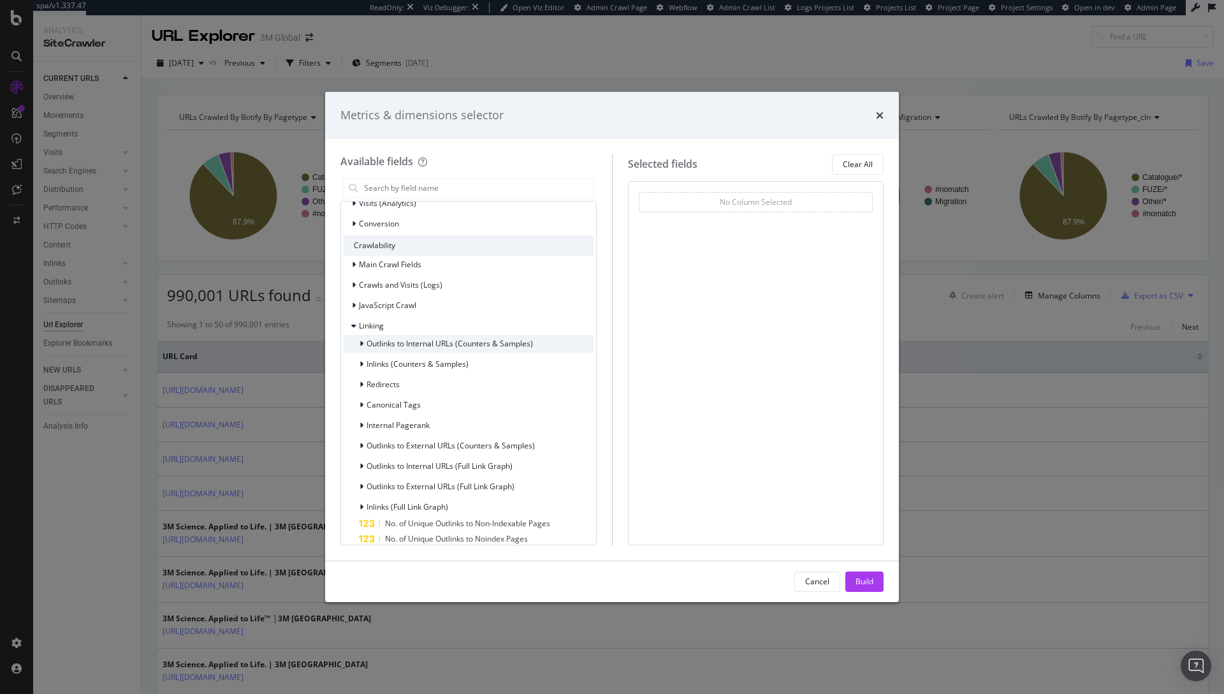
click at [360, 347] on icon "modal" at bounding box center [362, 344] width 4 height 8
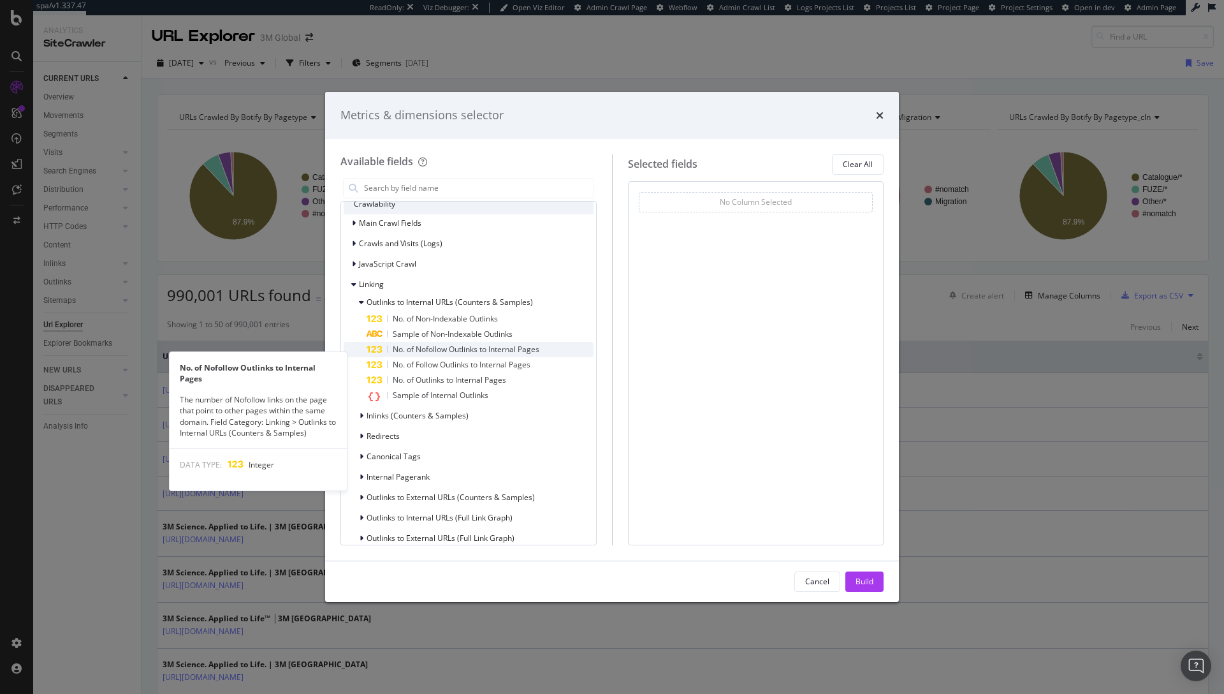
scroll to position [353, 0]
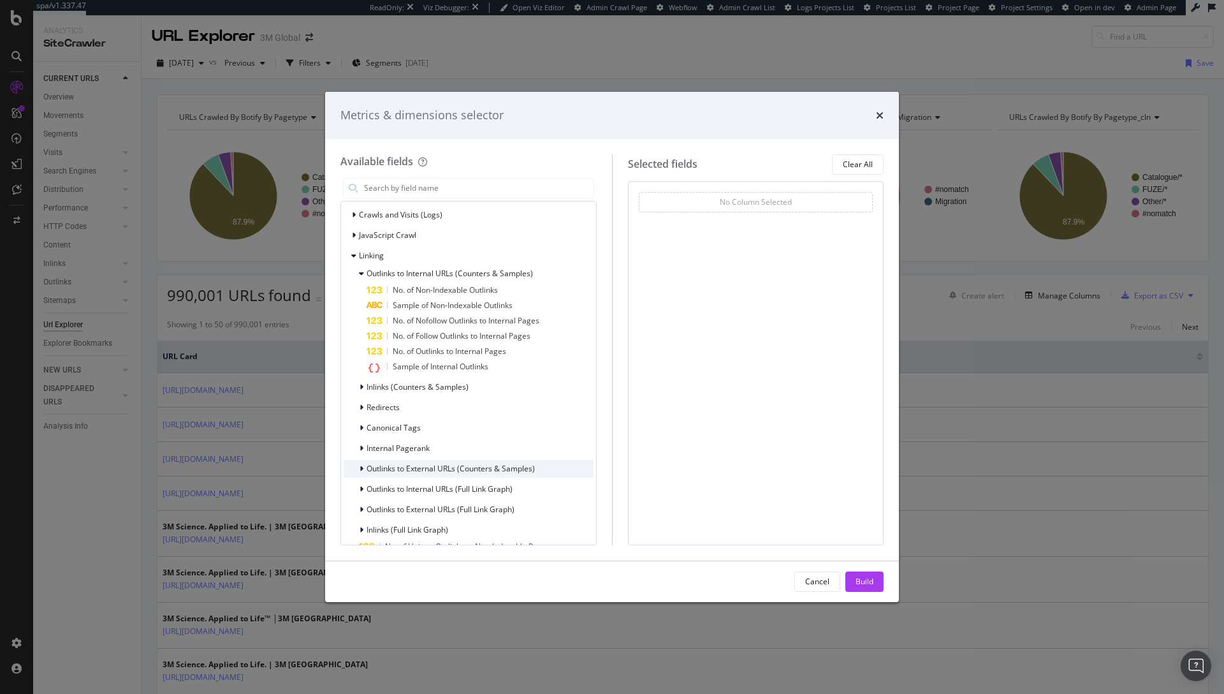
click at [370, 474] on span "Outlinks to External URLs (Counters & Samples)" at bounding box center [451, 468] width 168 height 11
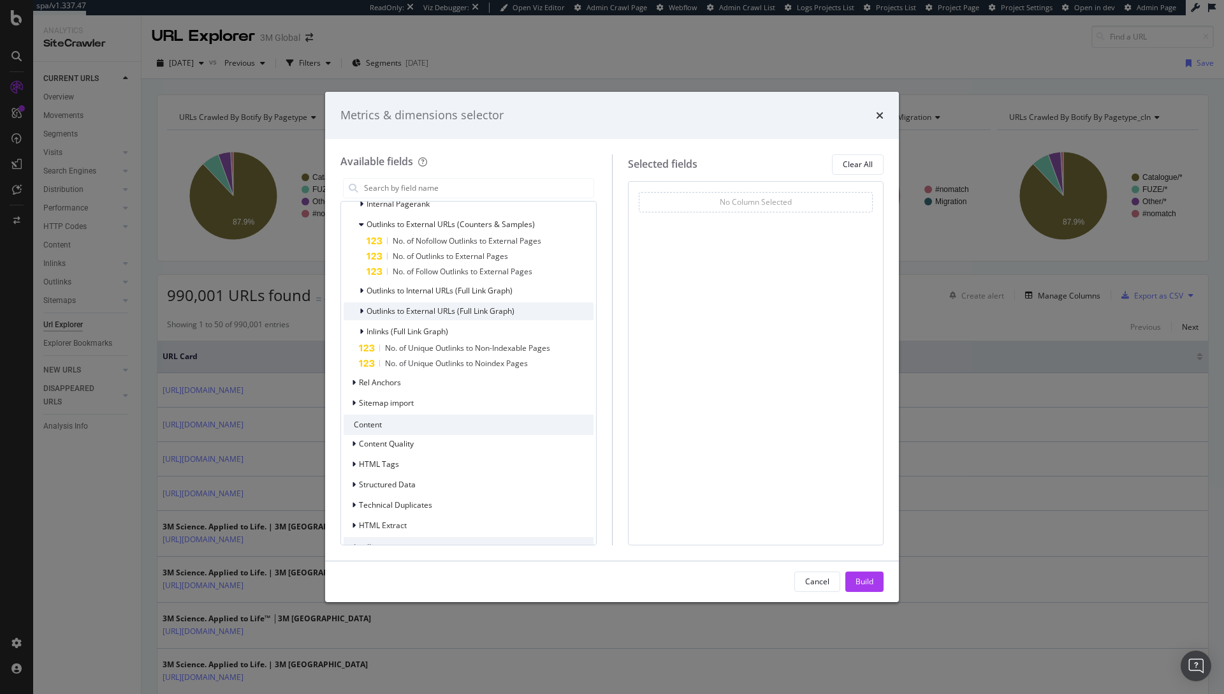
scroll to position [596, 0]
click at [354, 300] on div "Outlinks to Internal URLs (Full Link Graph)" at bounding box center [469, 291] width 250 height 18
